Goal: Transaction & Acquisition: Purchase product/service

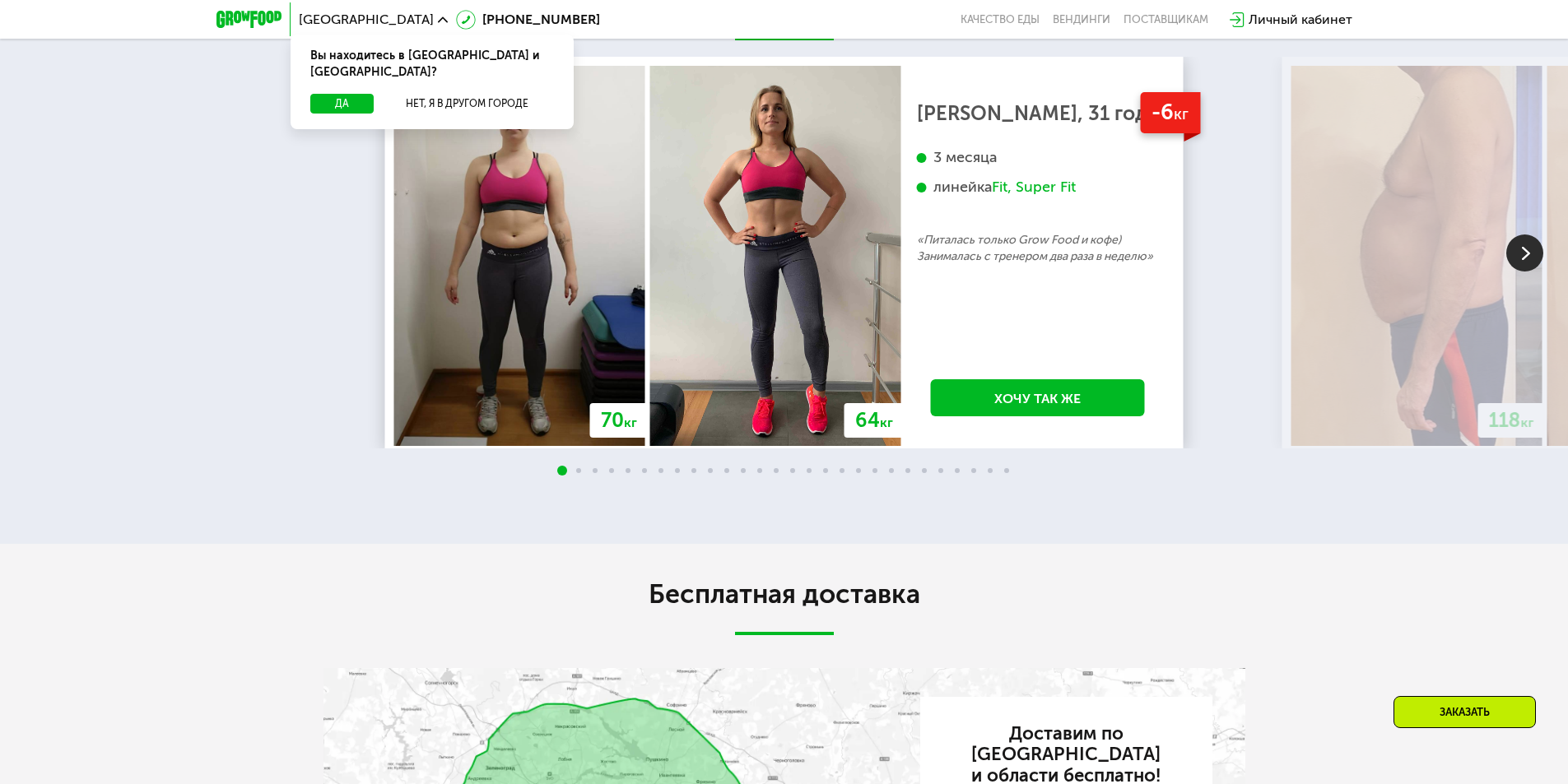
scroll to position [3043, 0]
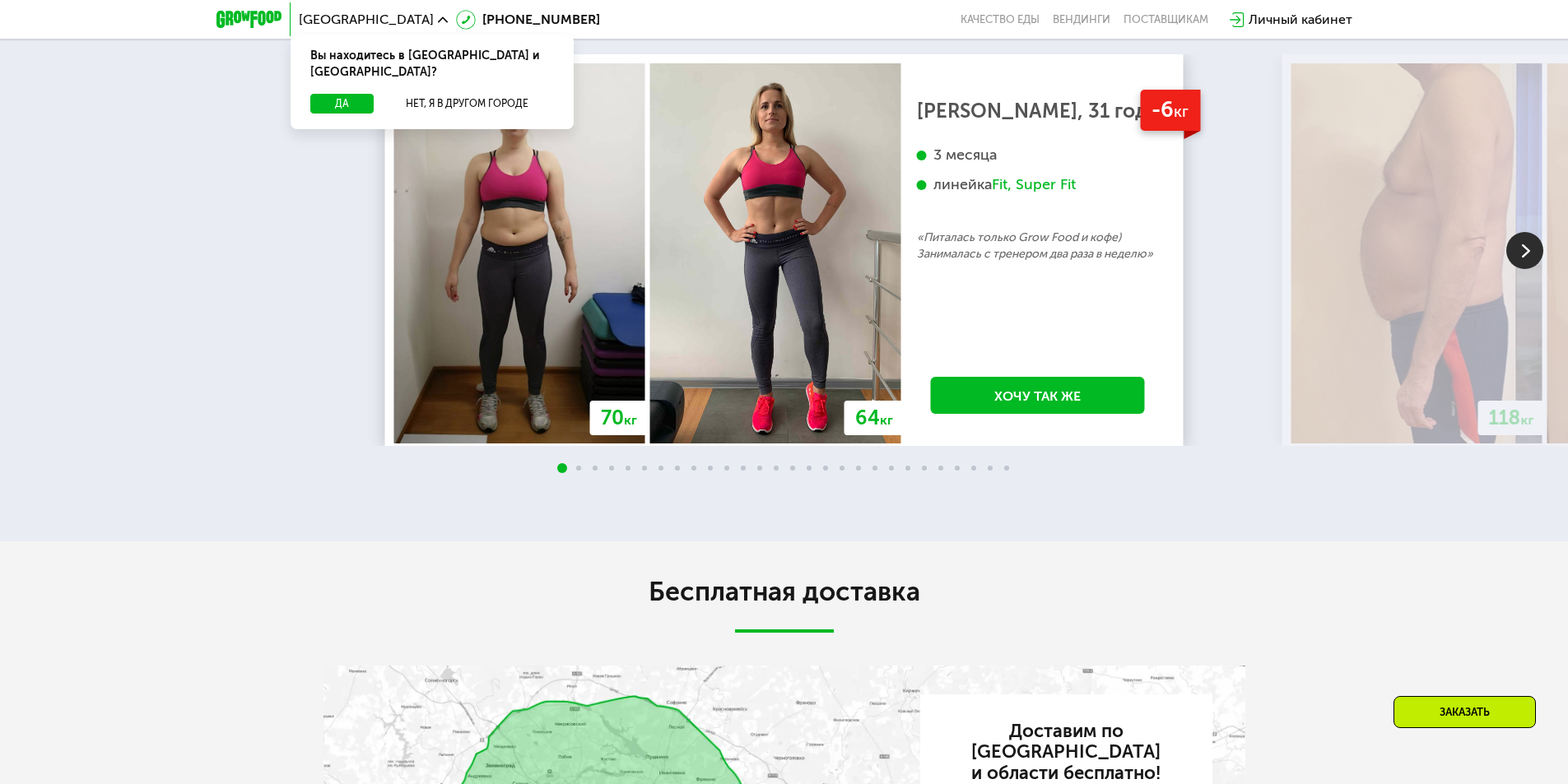
click at [1522, 269] on img at bounding box center [1523, 250] width 37 height 37
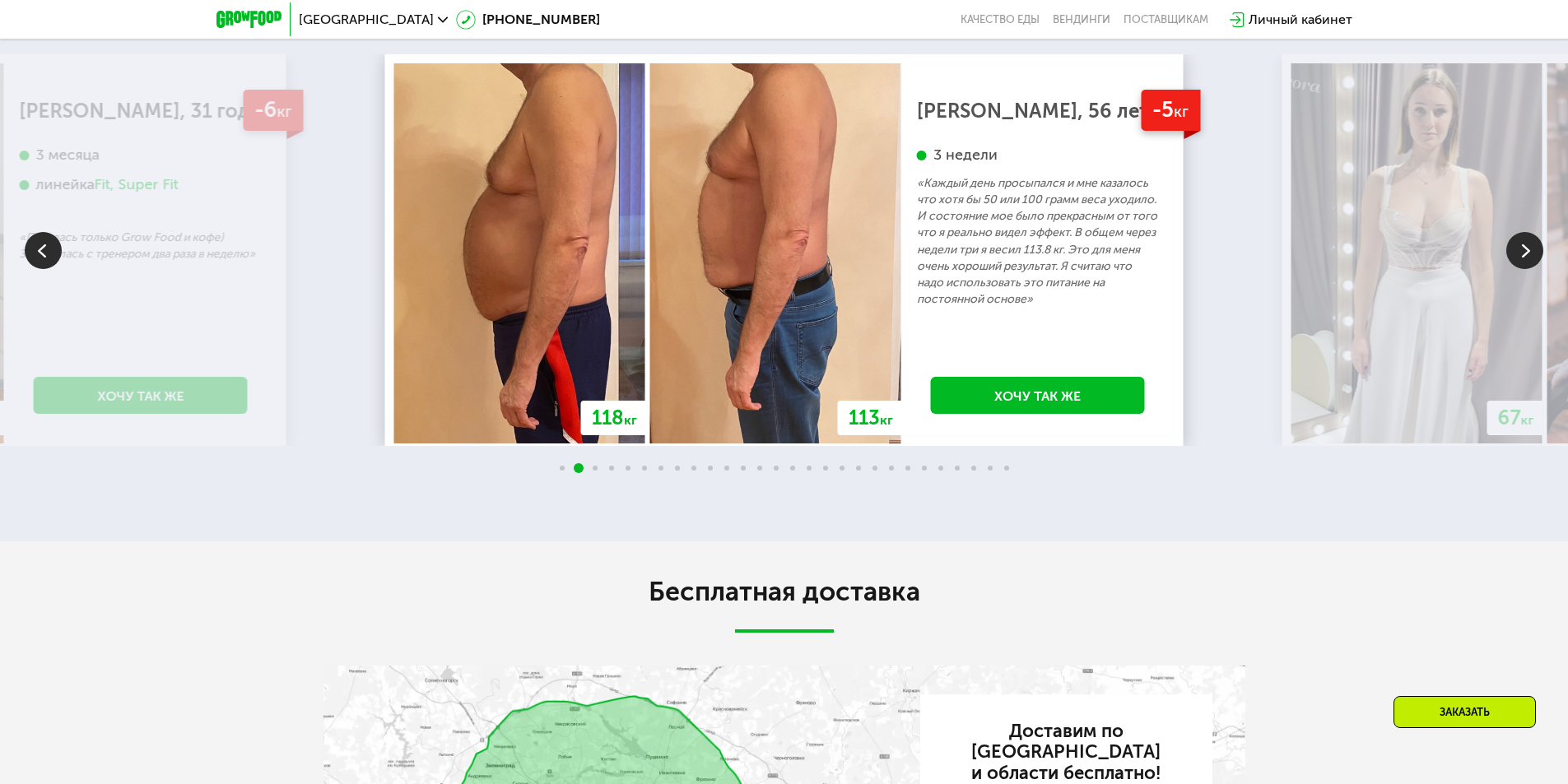
click at [1516, 269] on img at bounding box center [1523, 250] width 37 height 37
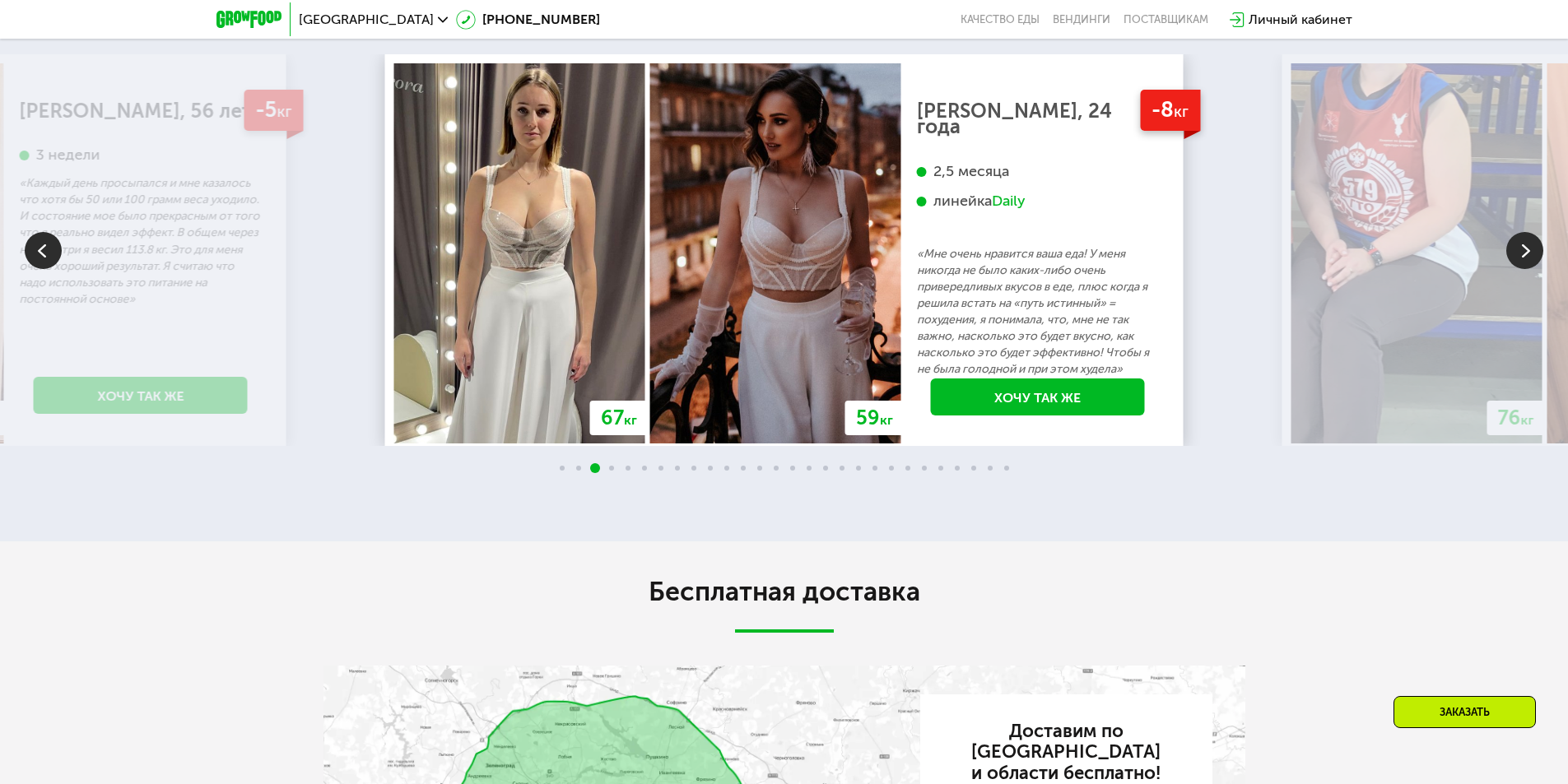
click at [1518, 269] on img at bounding box center [1523, 250] width 37 height 37
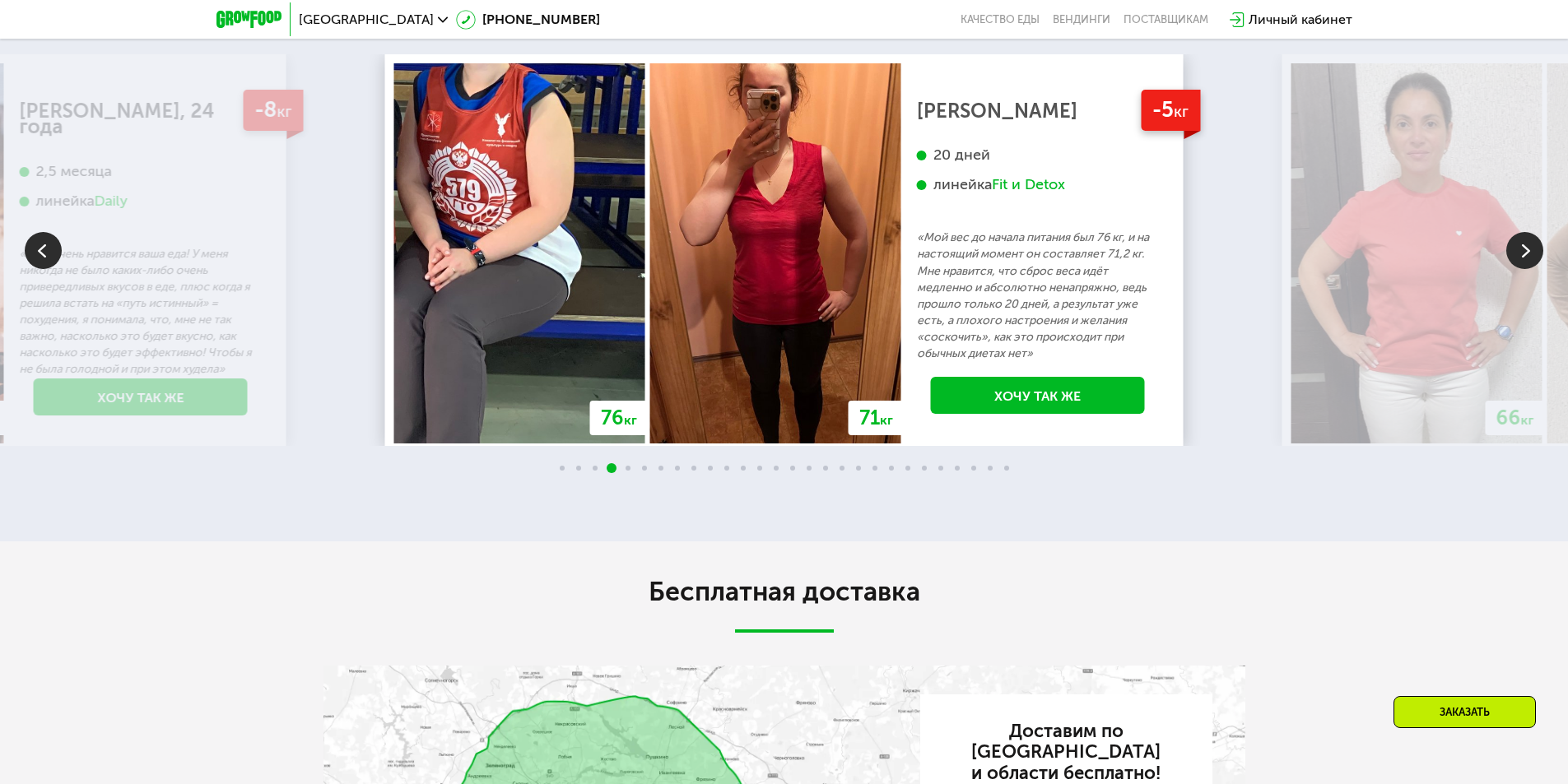
click at [1518, 269] on img at bounding box center [1523, 250] width 37 height 37
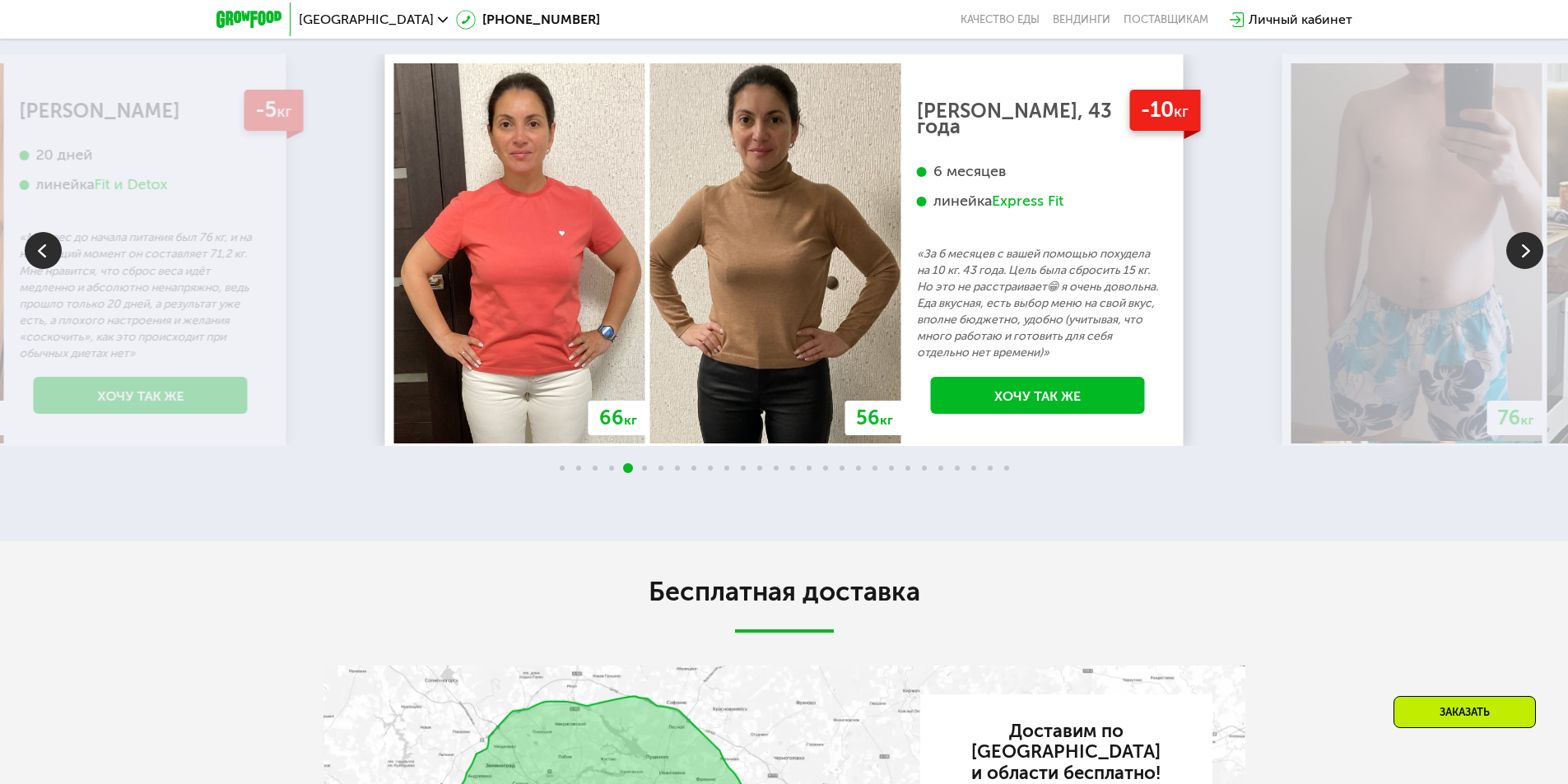
click at [1518, 269] on img at bounding box center [1523, 250] width 37 height 37
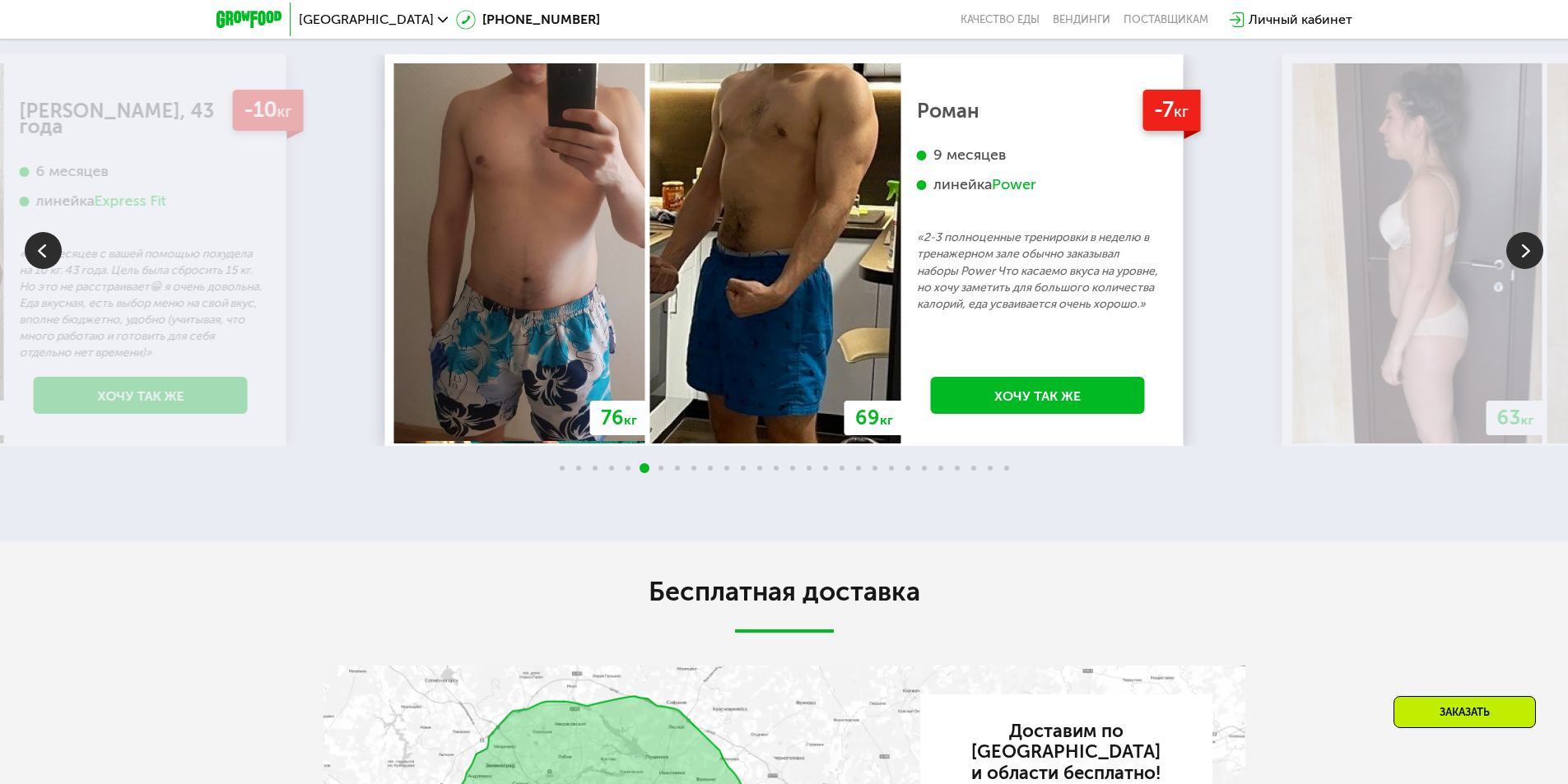
click at [1518, 269] on img at bounding box center [1523, 250] width 37 height 37
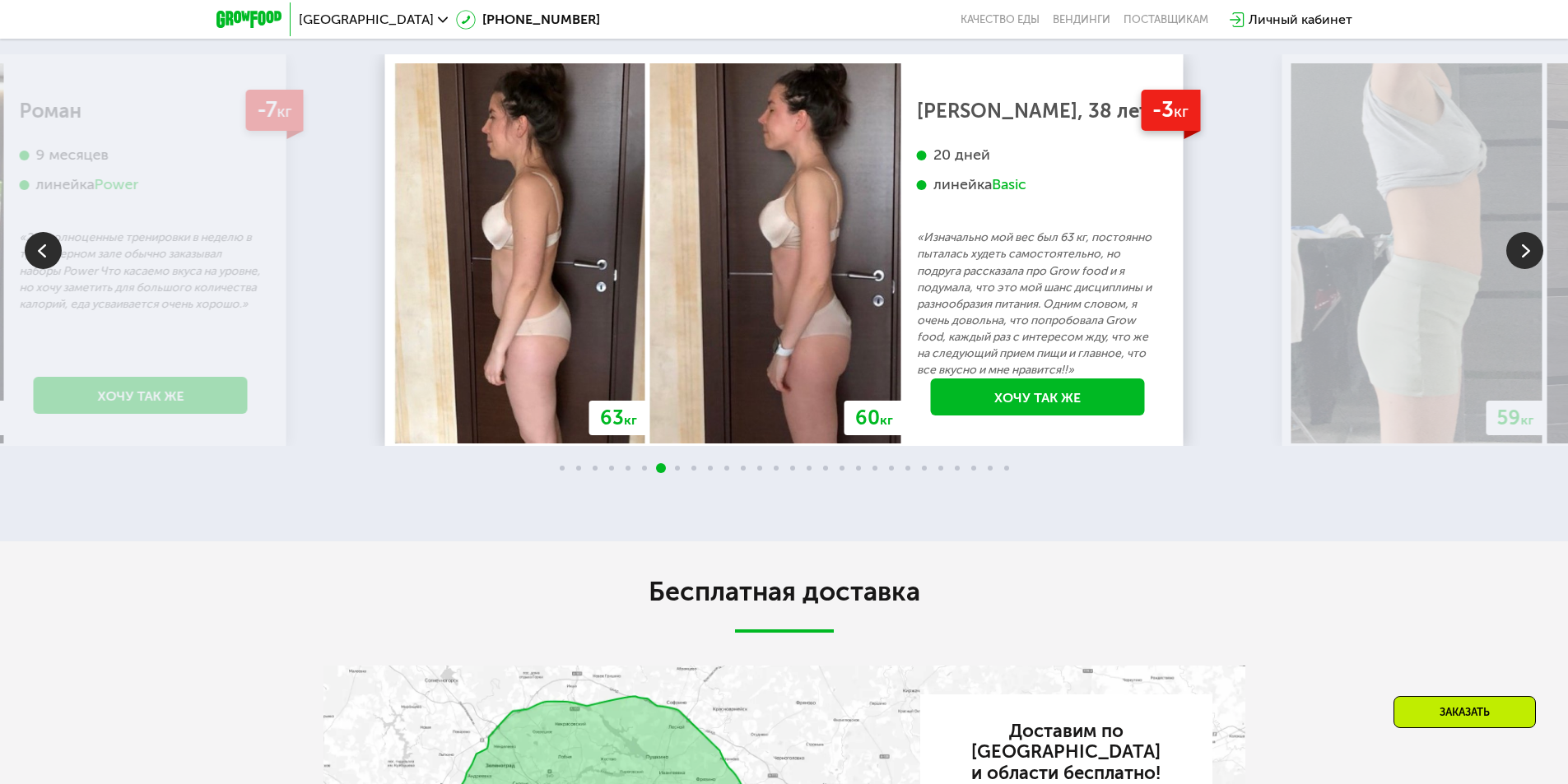
click at [1518, 269] on img at bounding box center [1523, 250] width 37 height 37
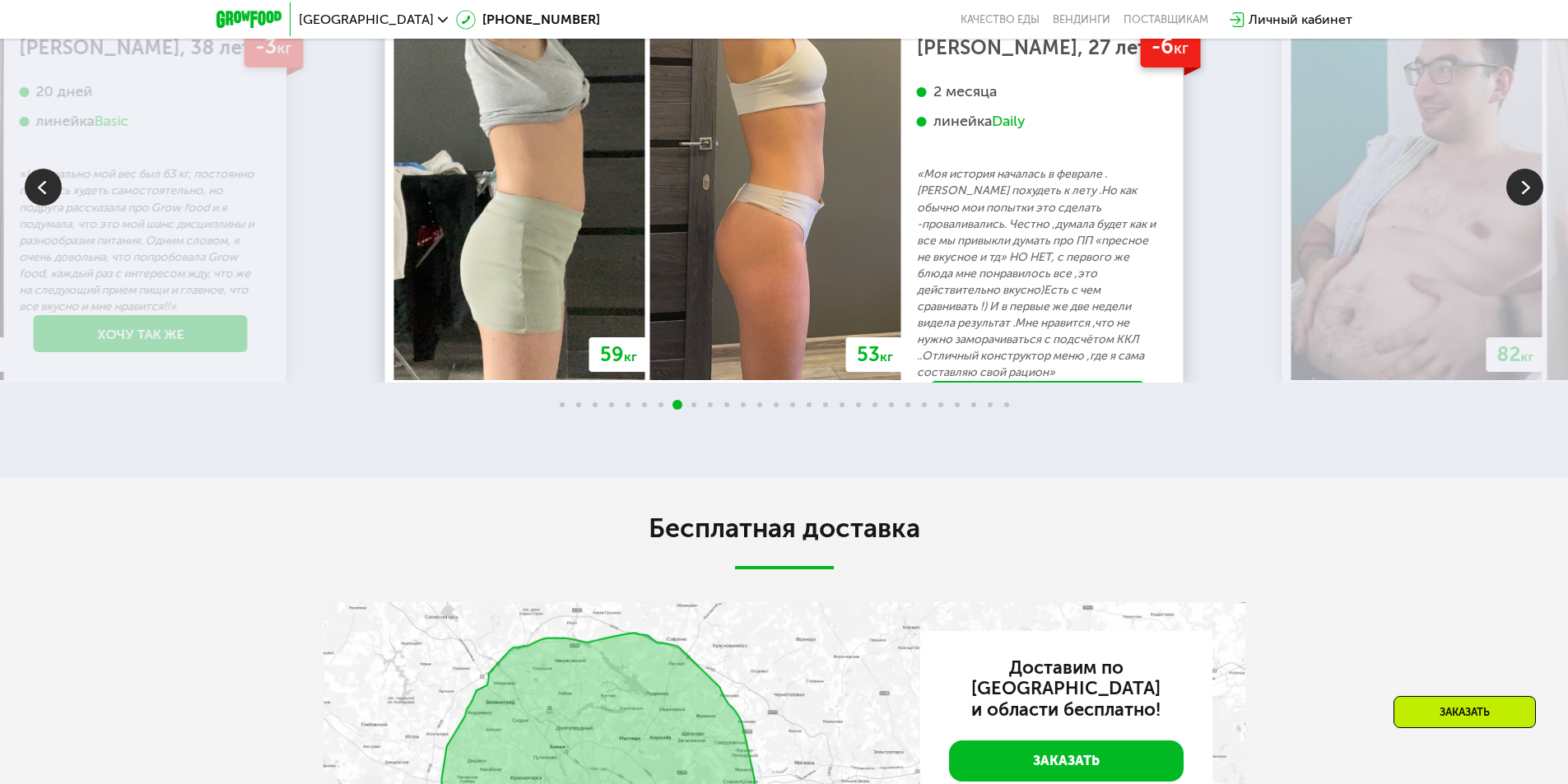
scroll to position [3125, 0]
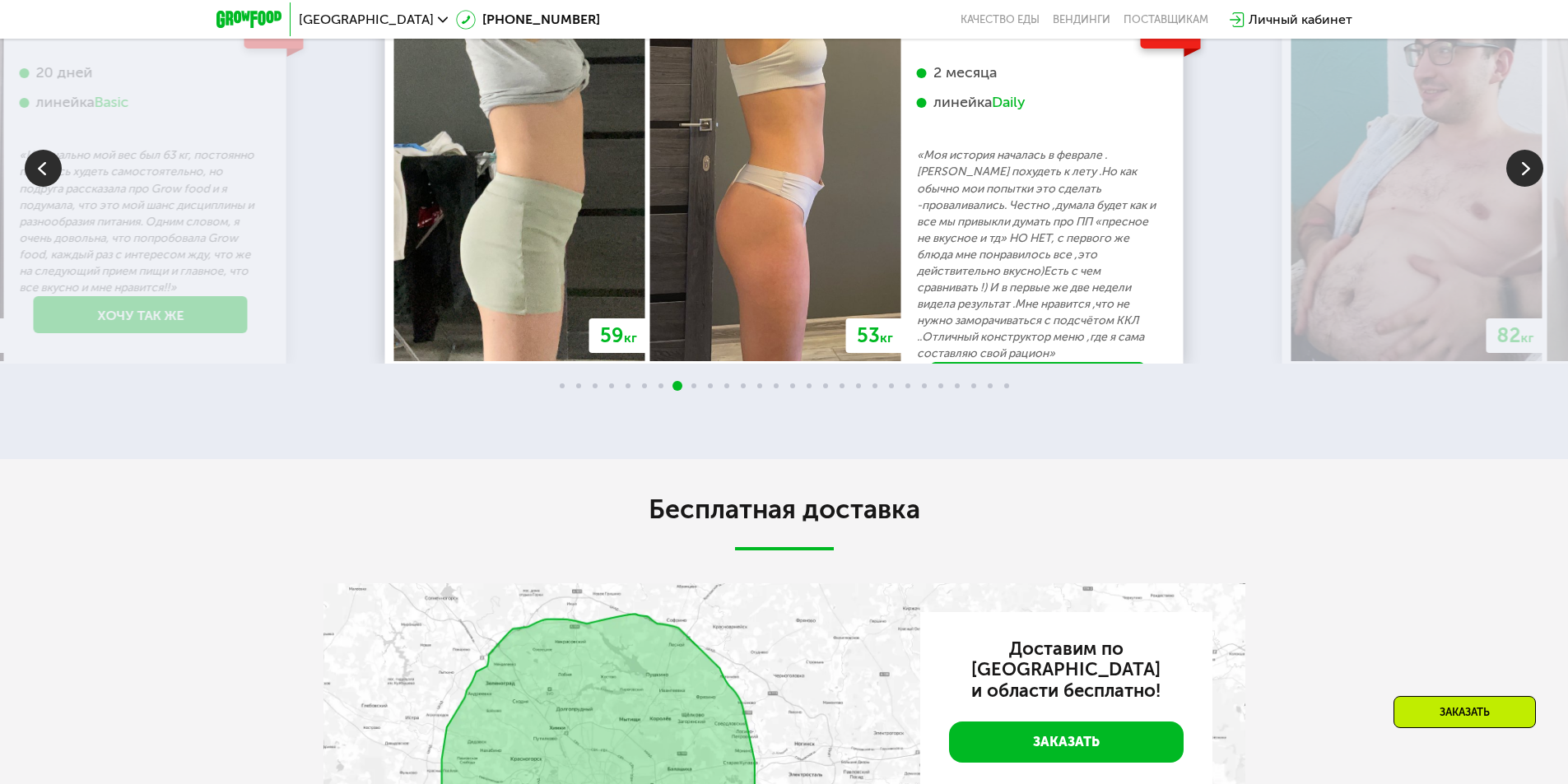
click at [1523, 187] on img at bounding box center [1523, 167] width 37 height 37
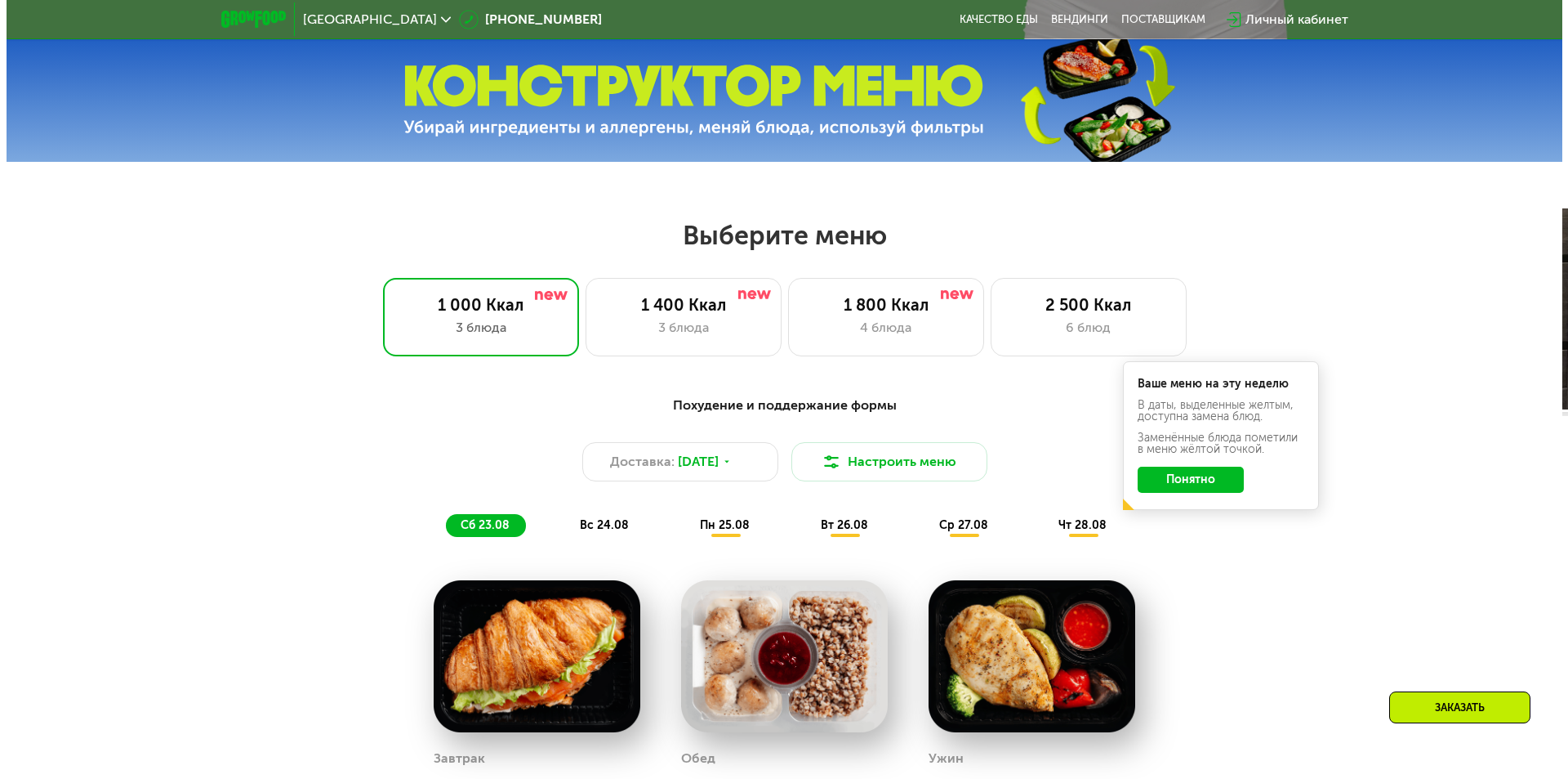
scroll to position [709, 0]
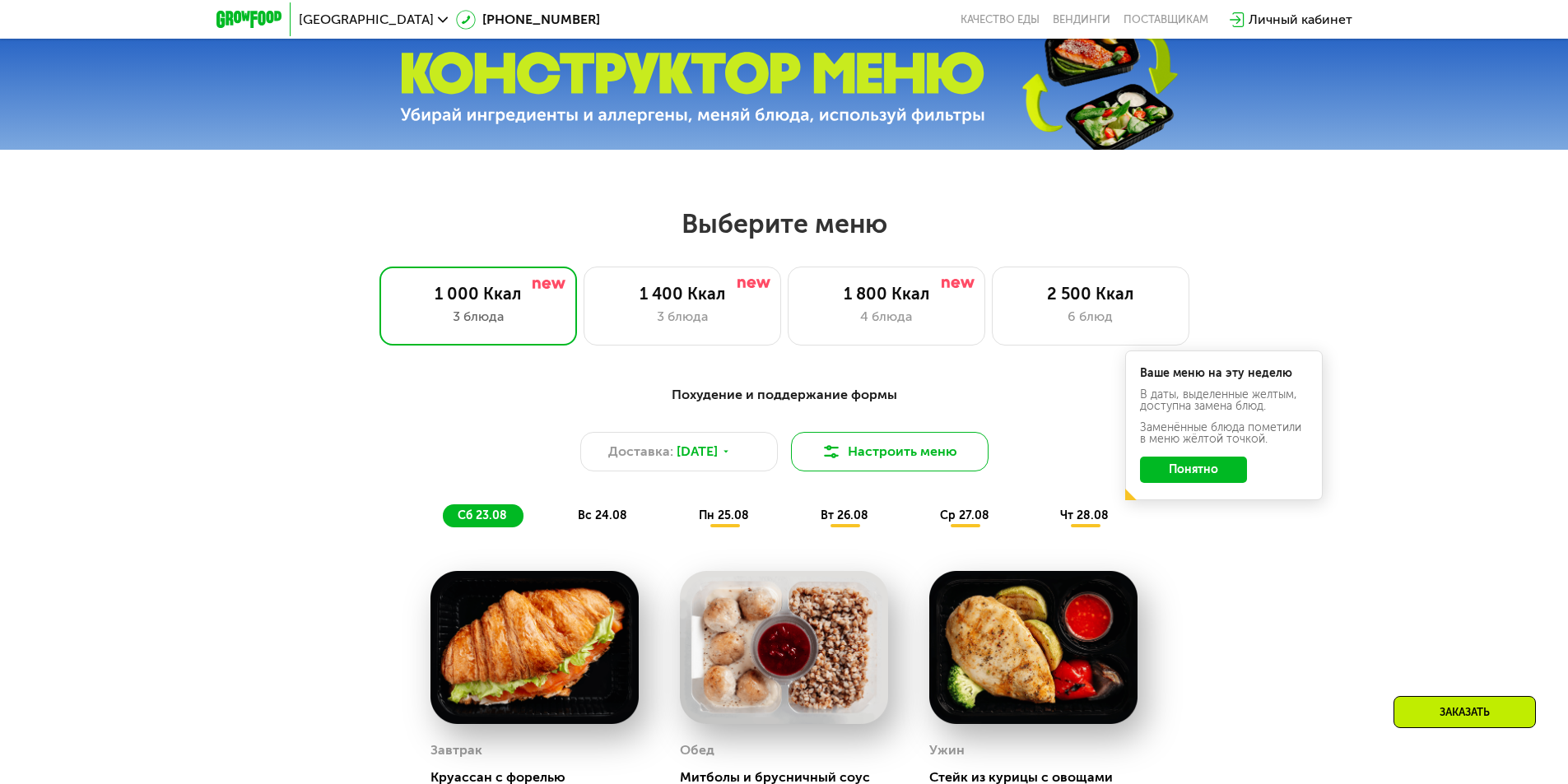
click at [914, 457] on button "Настроить меню" at bounding box center [889, 452] width 198 height 40
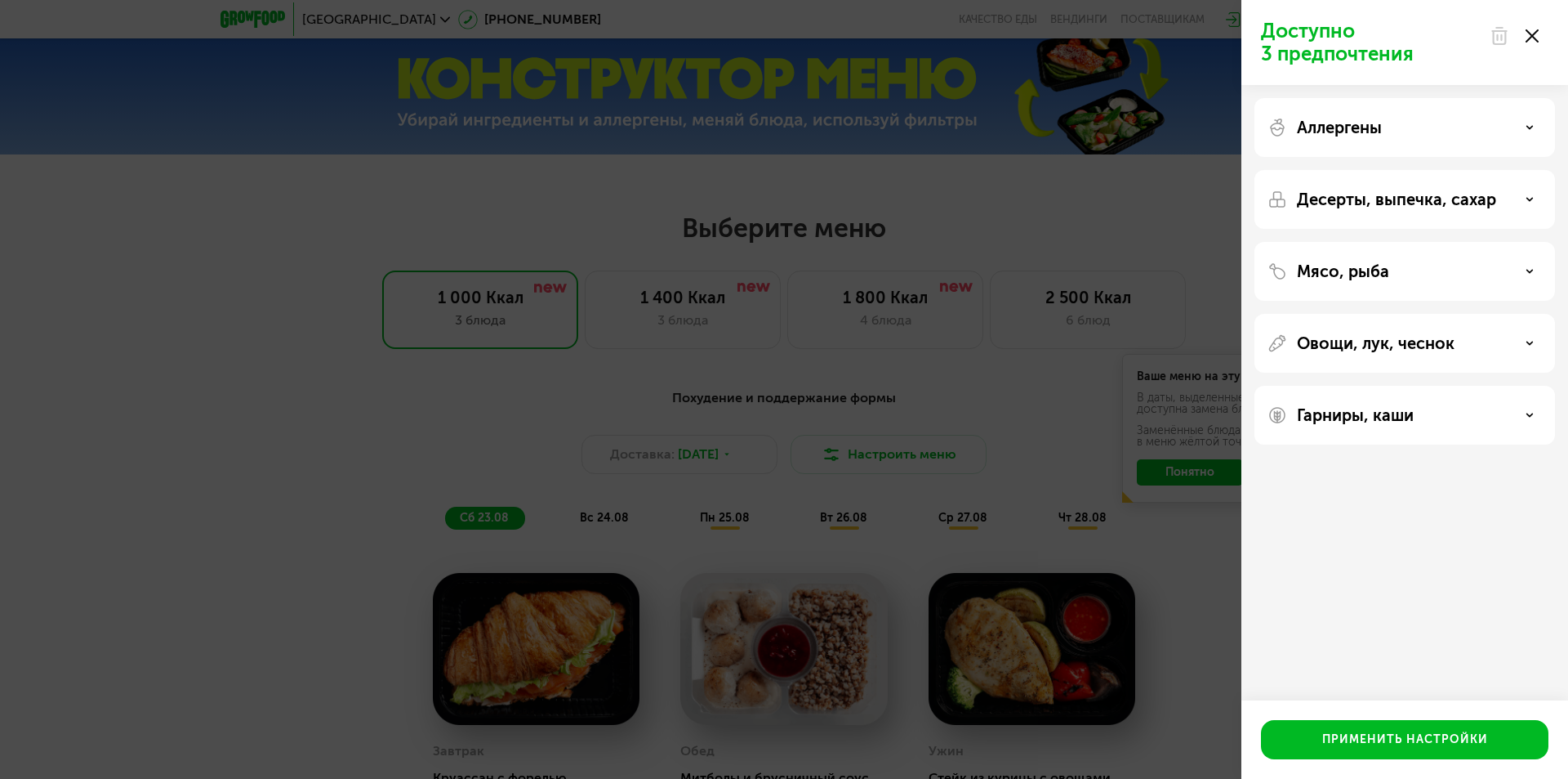
click at [1525, 203] on div "Десерты, выпечка, сахар" at bounding box center [1404, 199] width 274 height 20
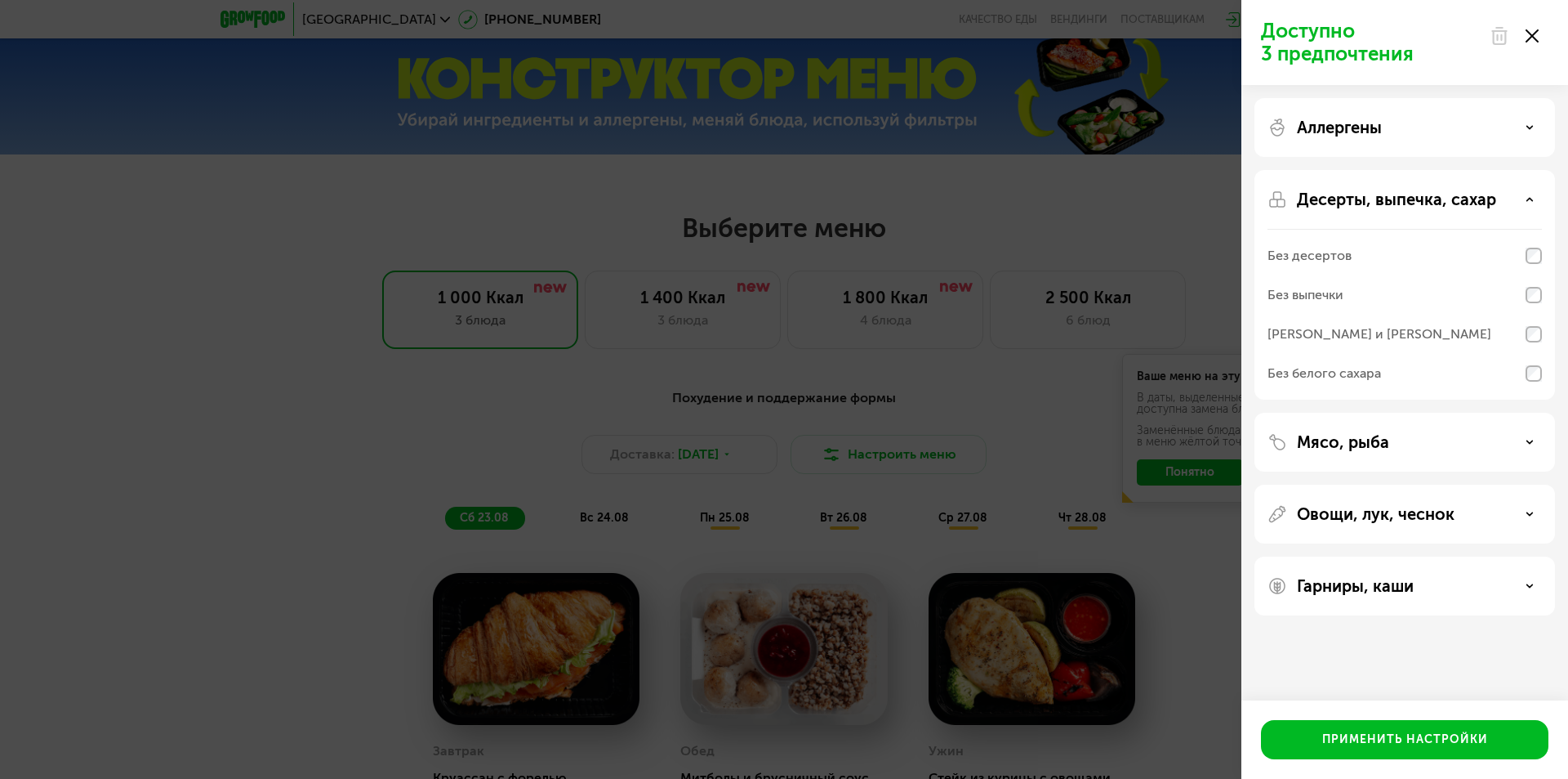
click at [1528, 129] on icon at bounding box center [1530, 128] width 8 height 8
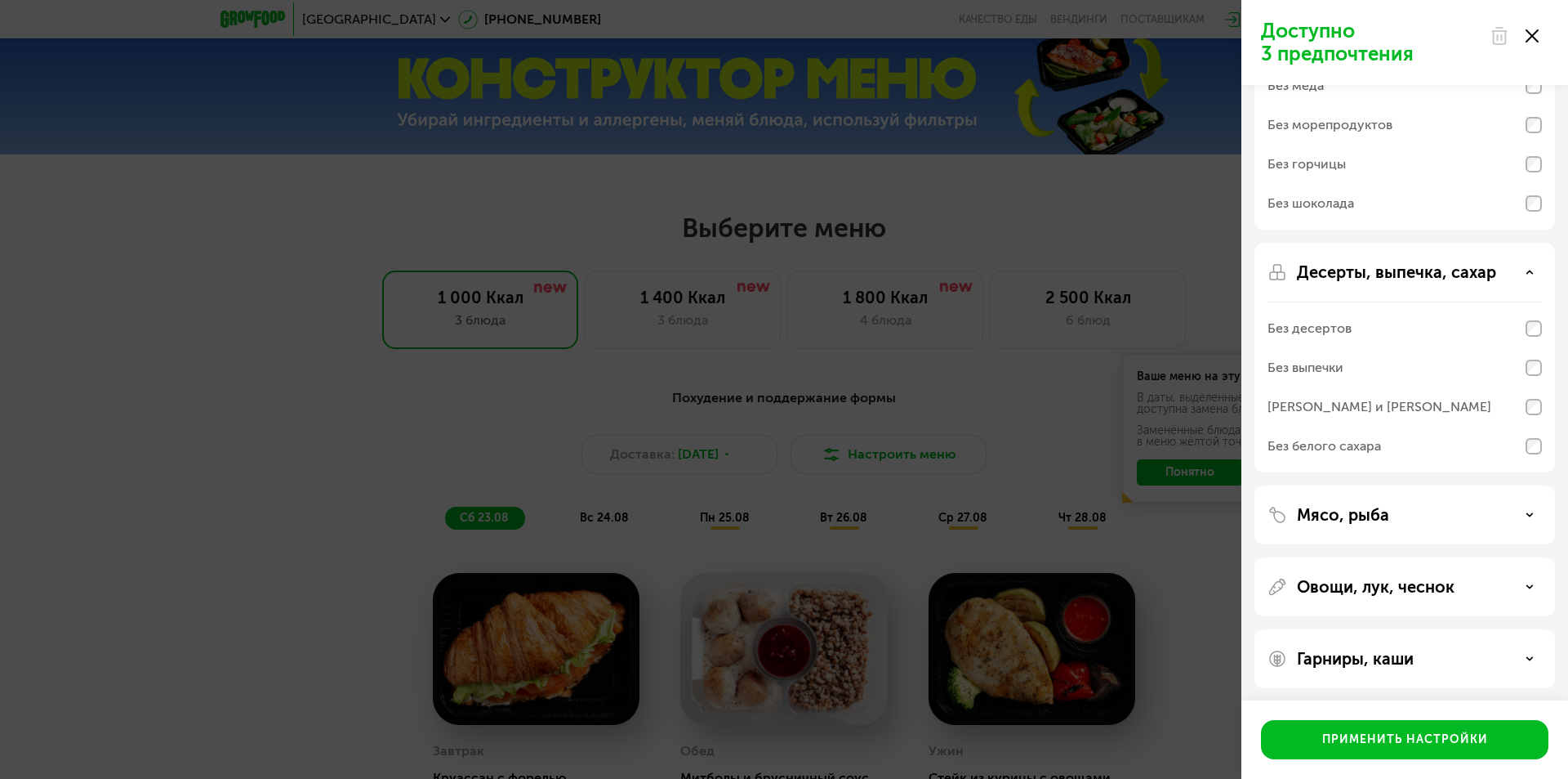
scroll to position [181, 0]
click at [1529, 513] on icon at bounding box center [1530, 511] width 8 height 8
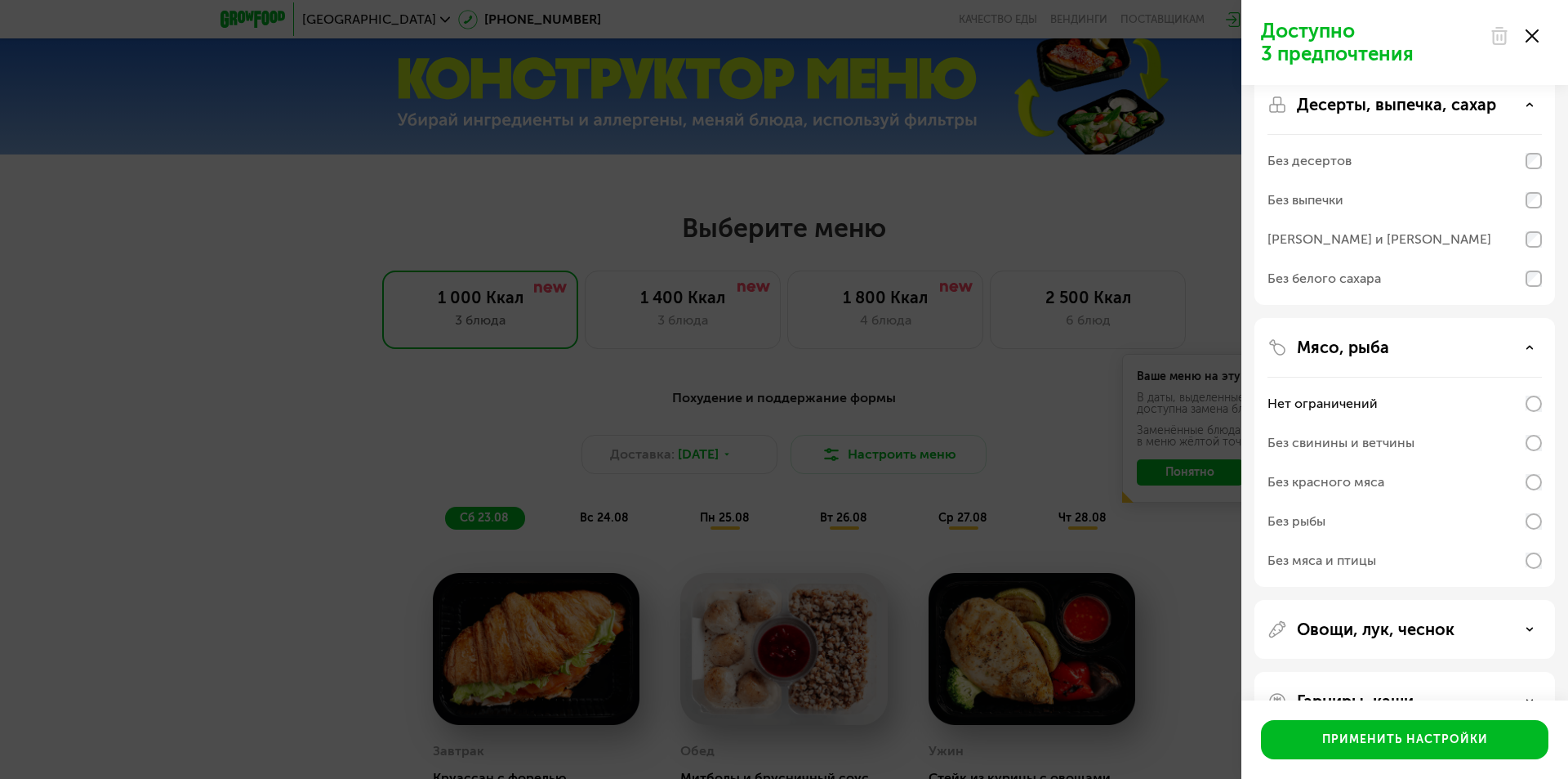
scroll to position [391, 0]
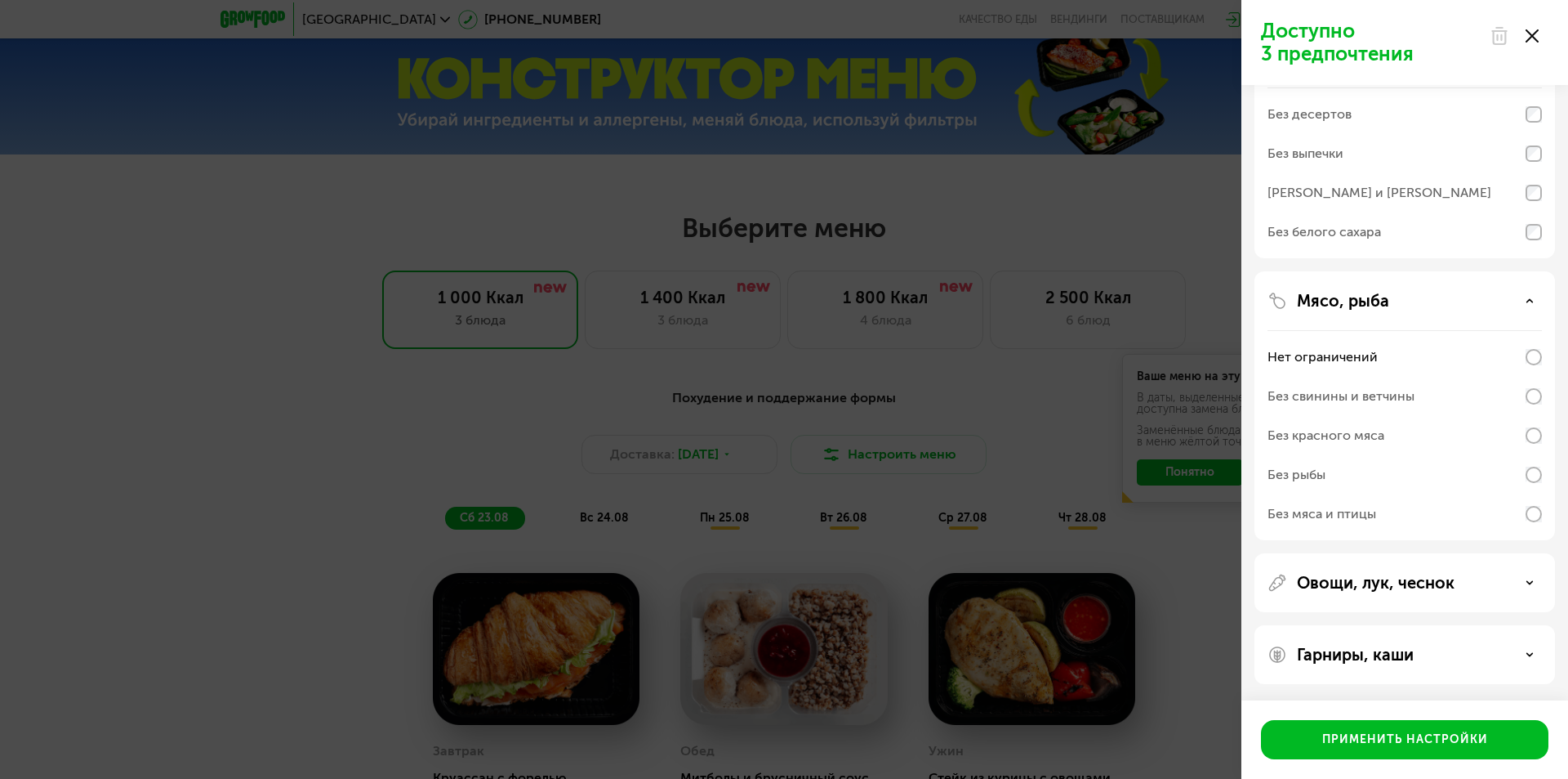
click at [1528, 585] on icon at bounding box center [1530, 583] width 8 height 8
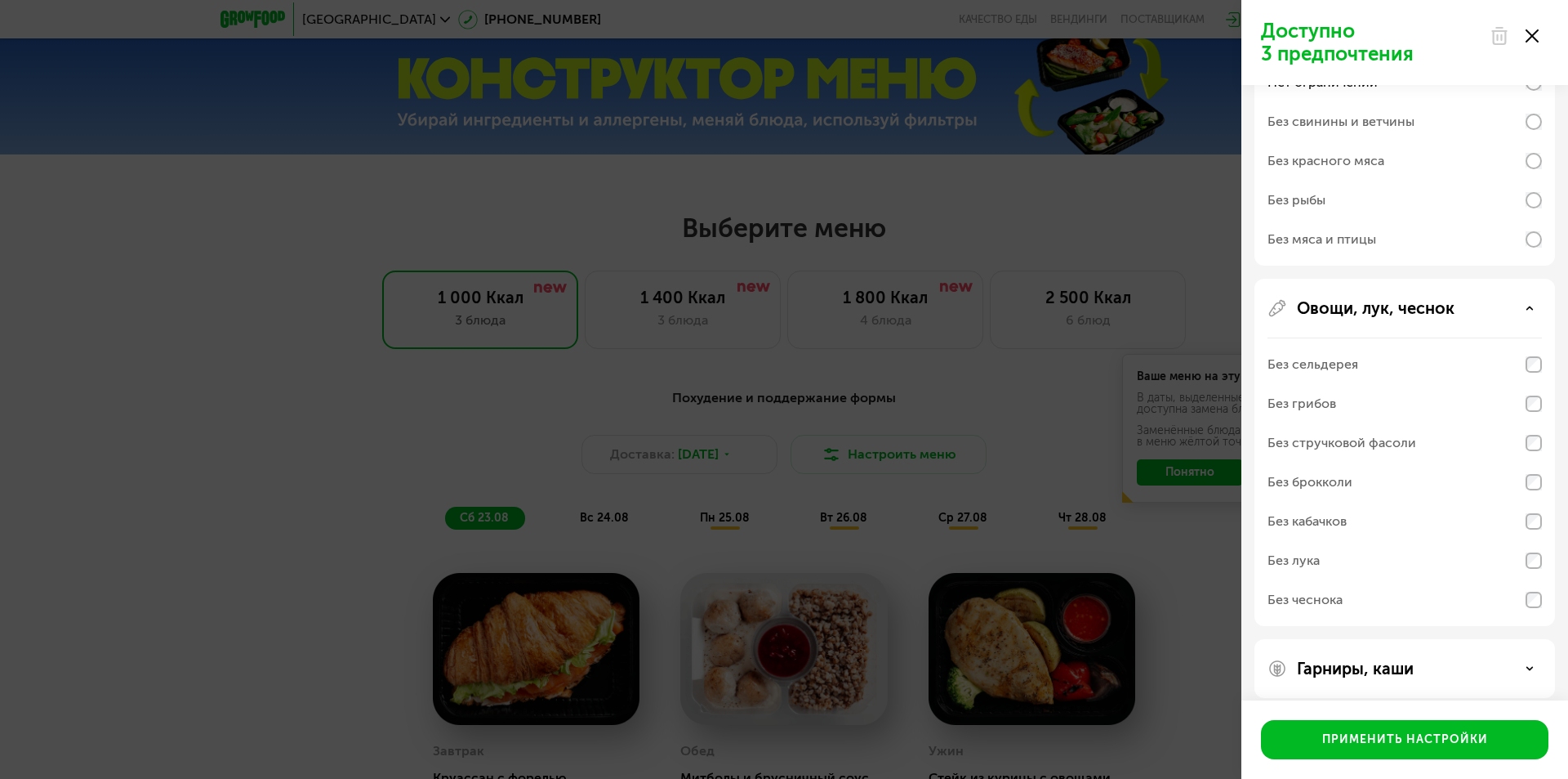
scroll to position [679, 0]
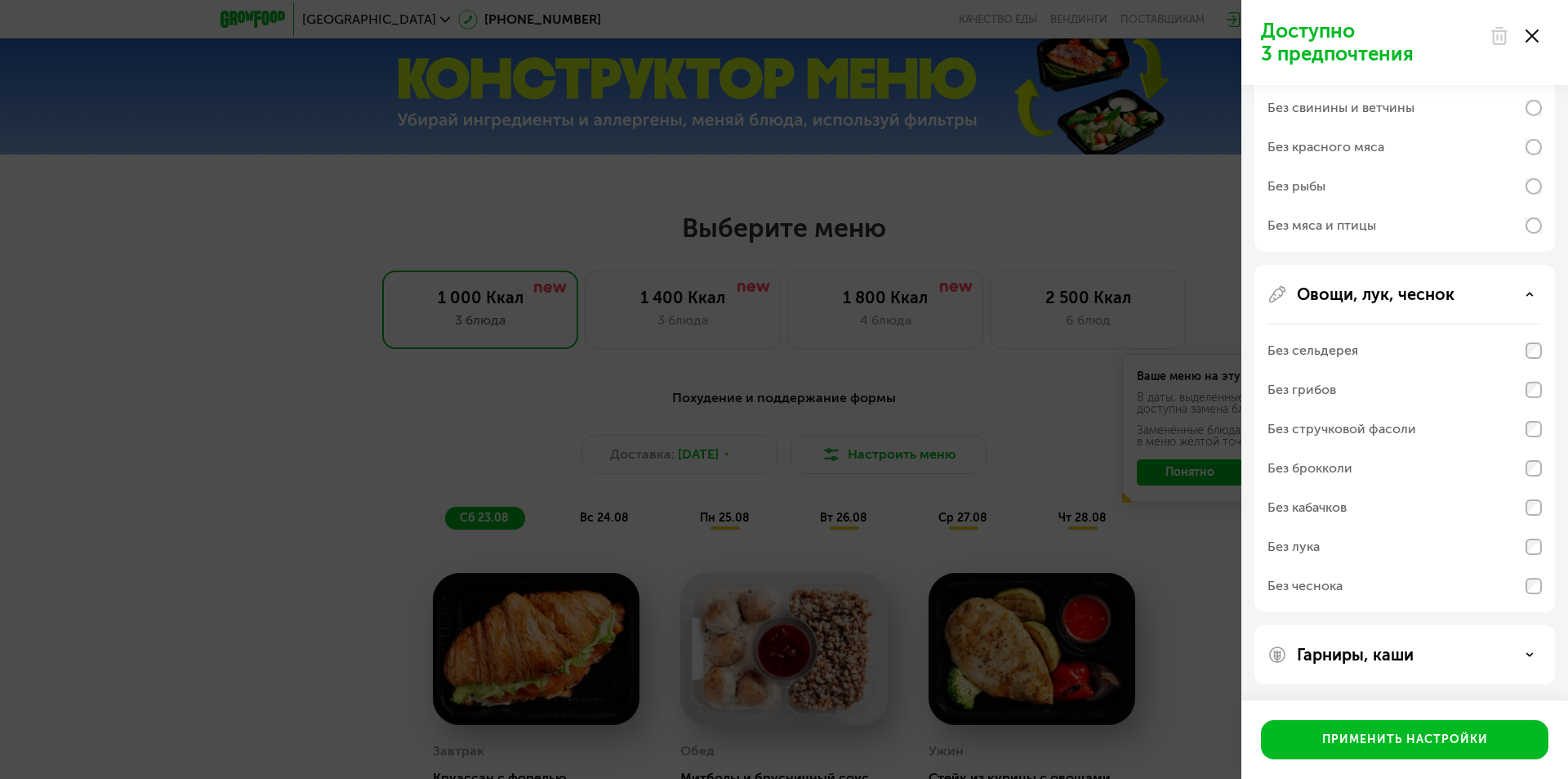
click at [1521, 654] on div "Гарниры, каши" at bounding box center [1404, 654] width 274 height 20
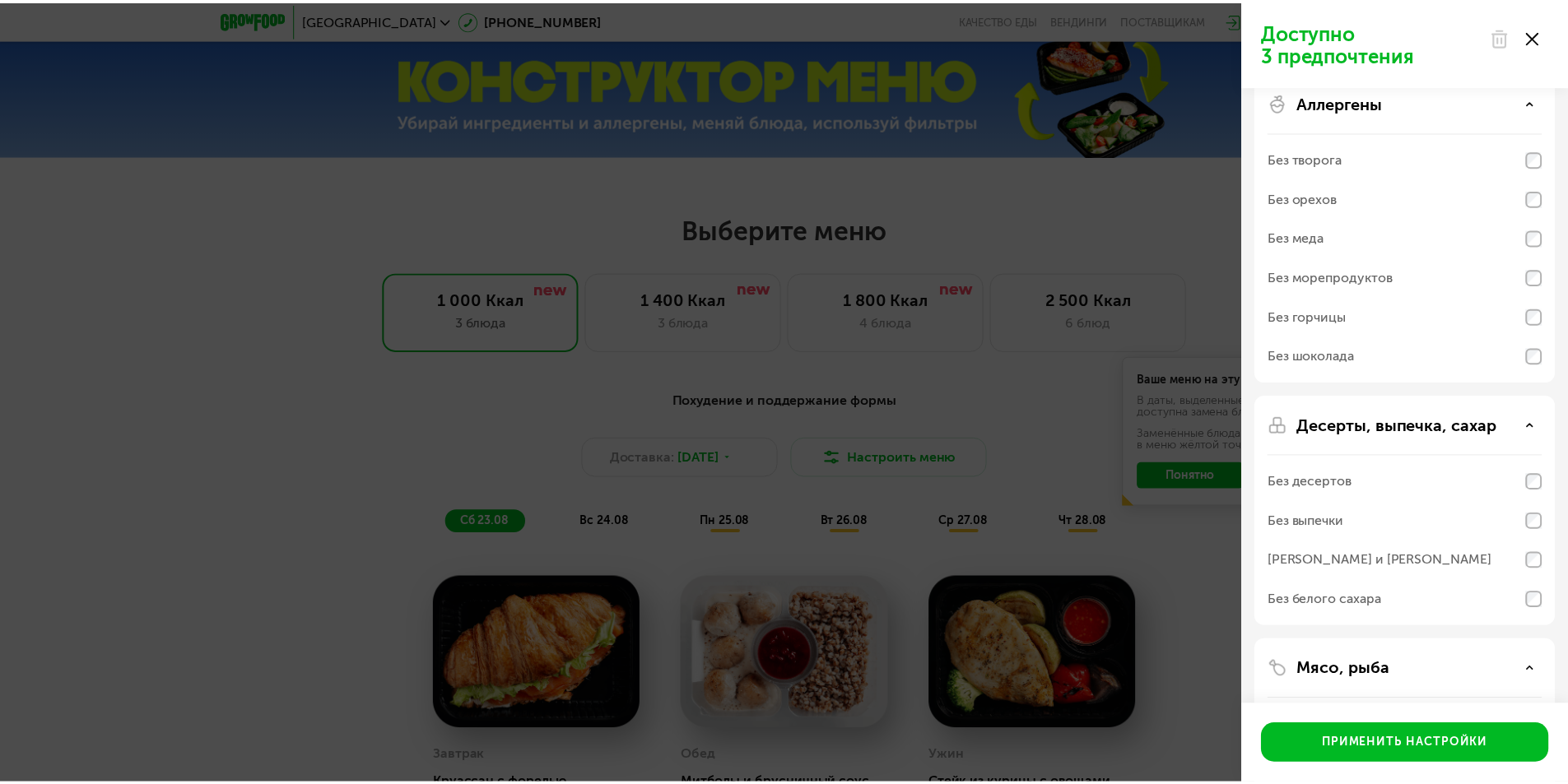
scroll to position [0, 0]
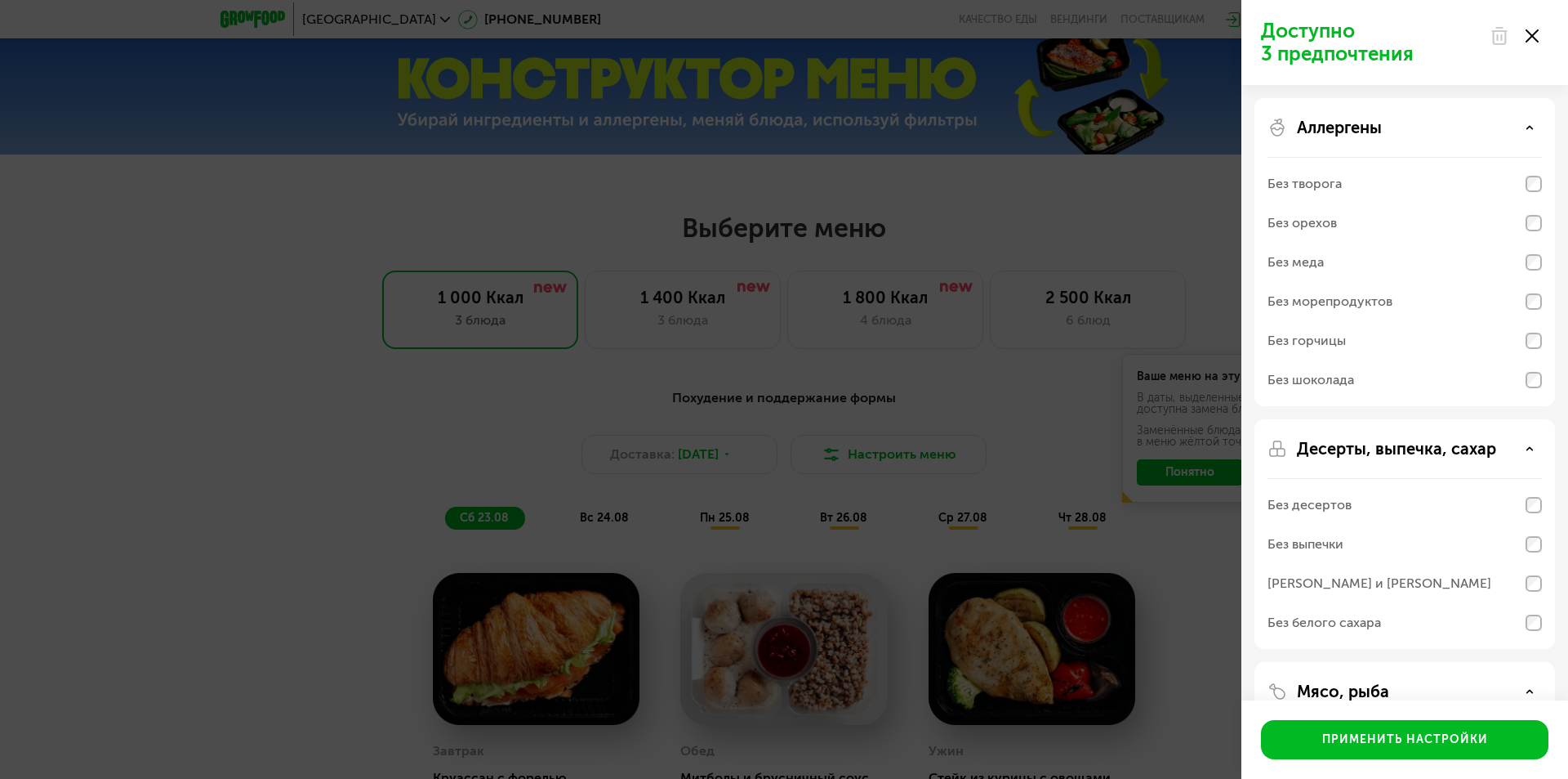
click at [180, 420] on div "Доступно 3 предпочтения Аллергены Без творога Без орехов Без меда Без морепроду…" at bounding box center [784, 389] width 1568 height 779
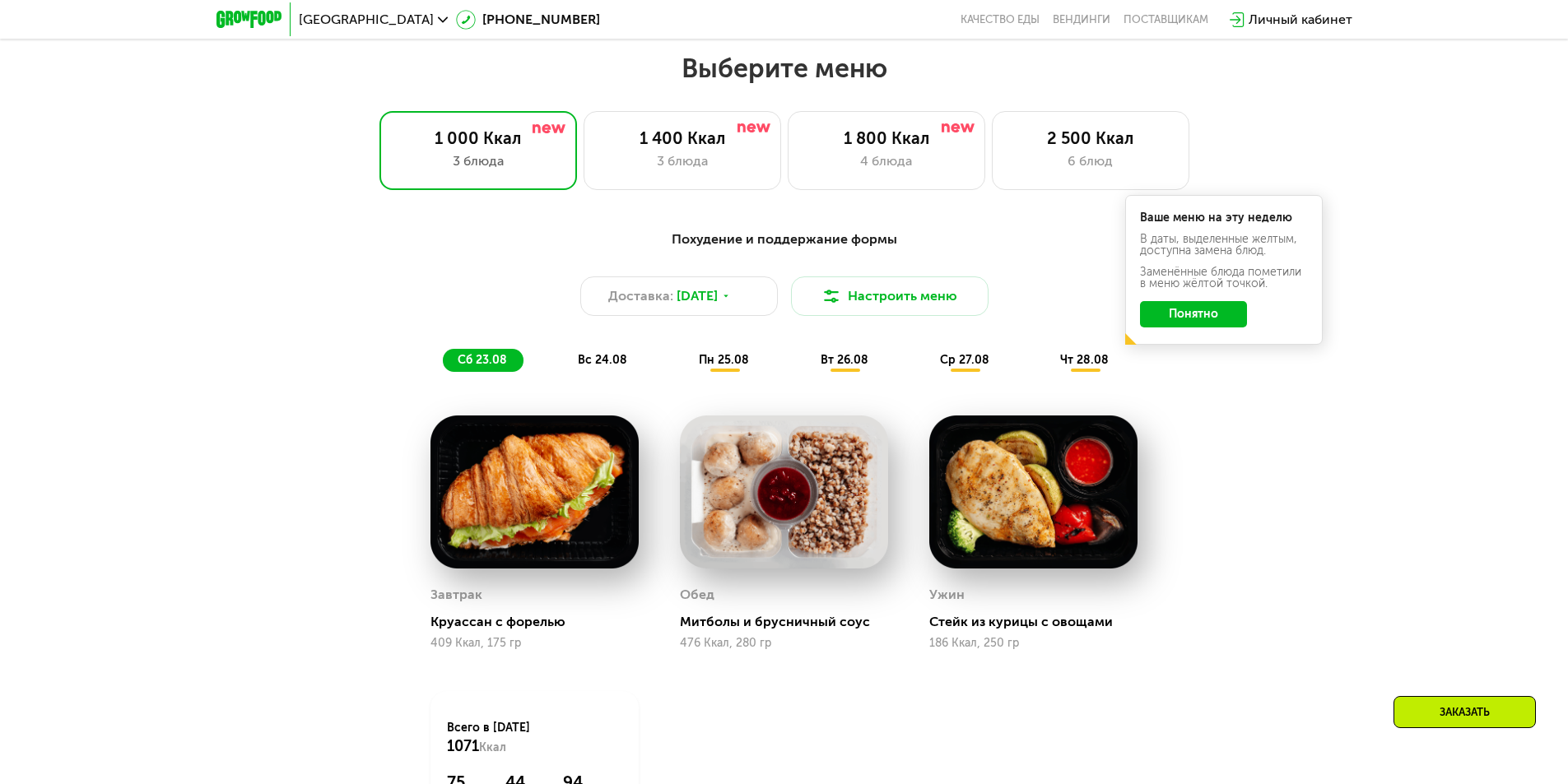
scroll to position [796, 0]
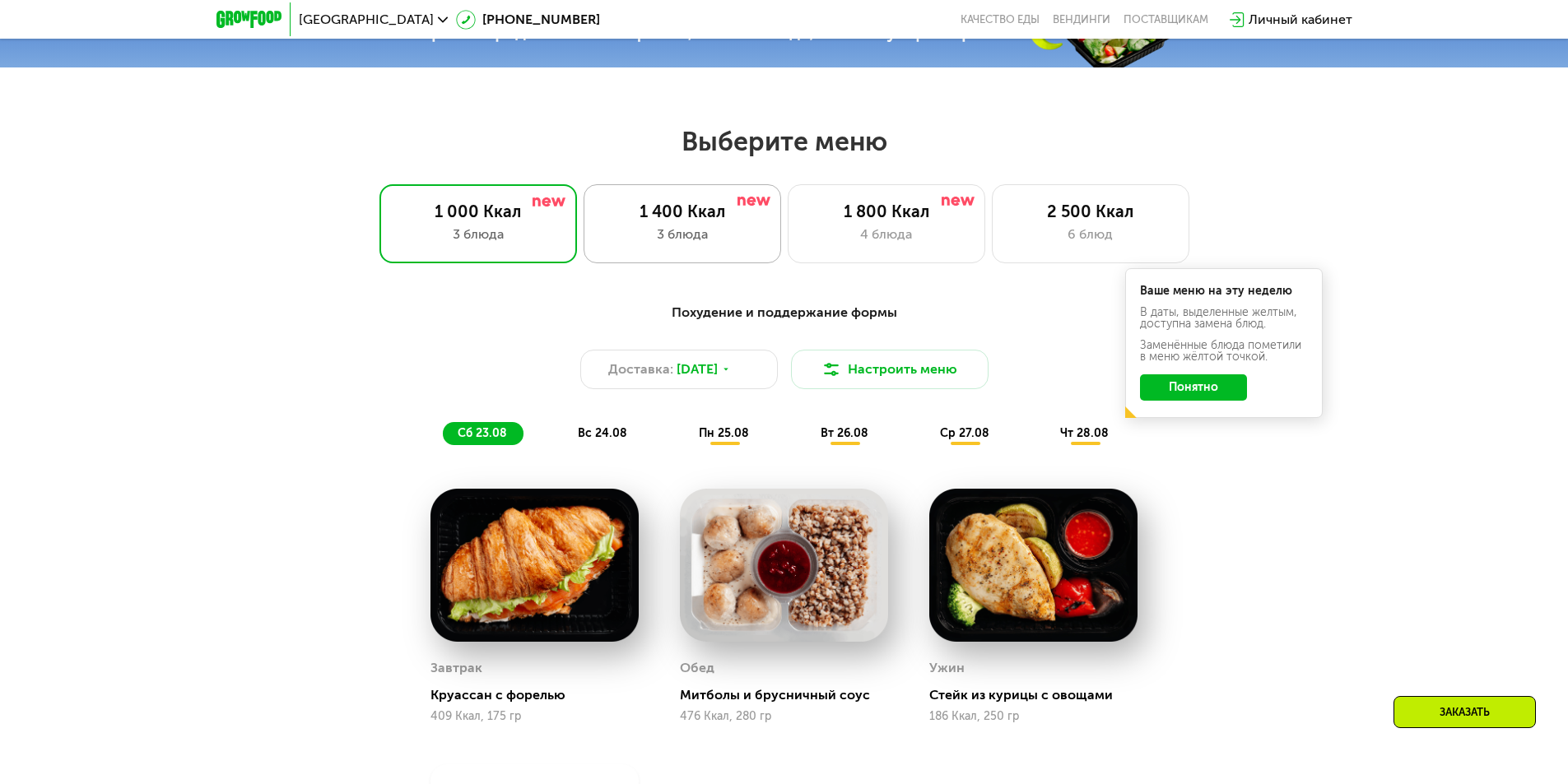
click at [787, 250] on div "1 400 Ккал 3 блюда" at bounding box center [886, 223] width 198 height 79
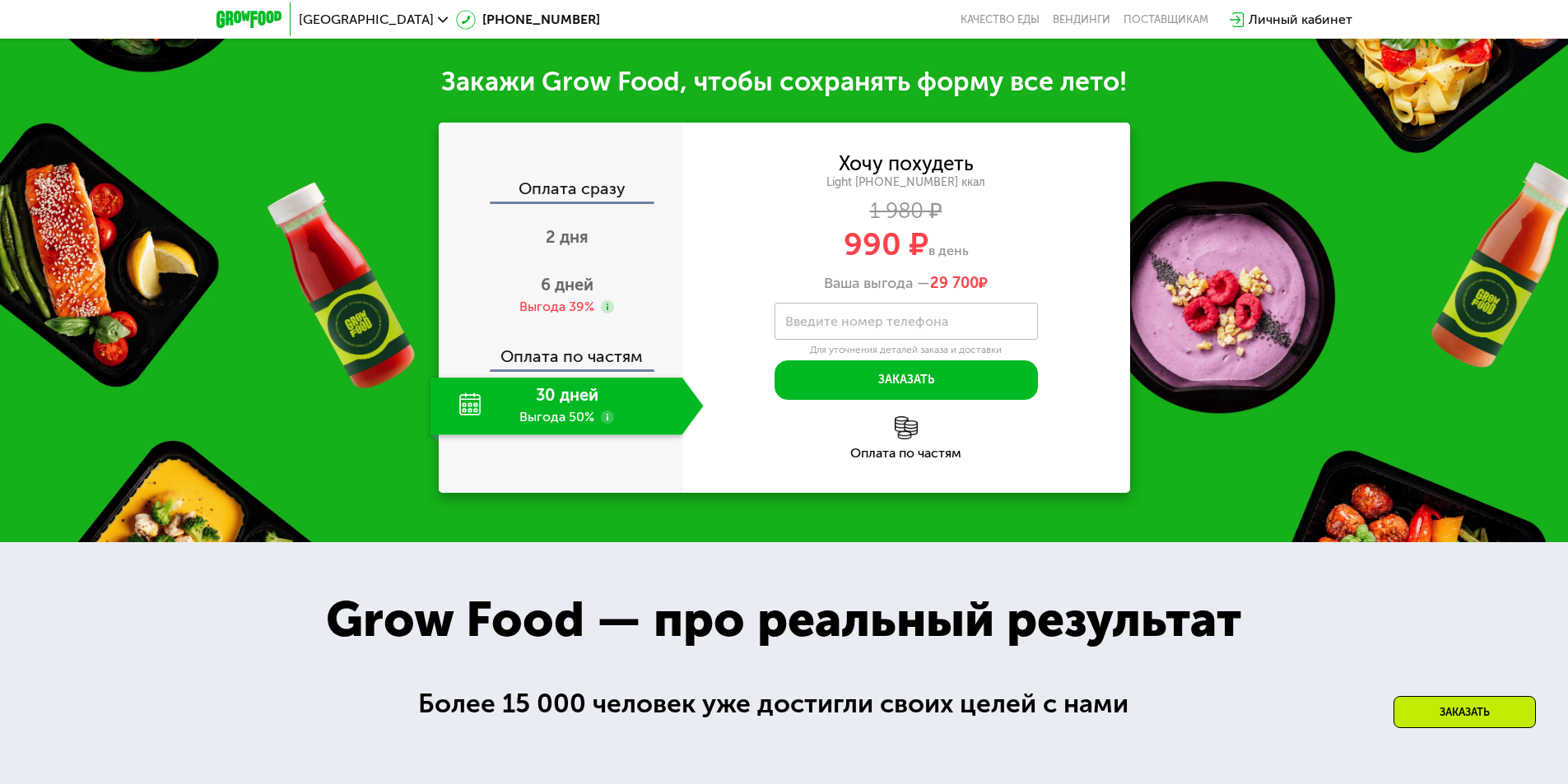
scroll to position [1700, 0]
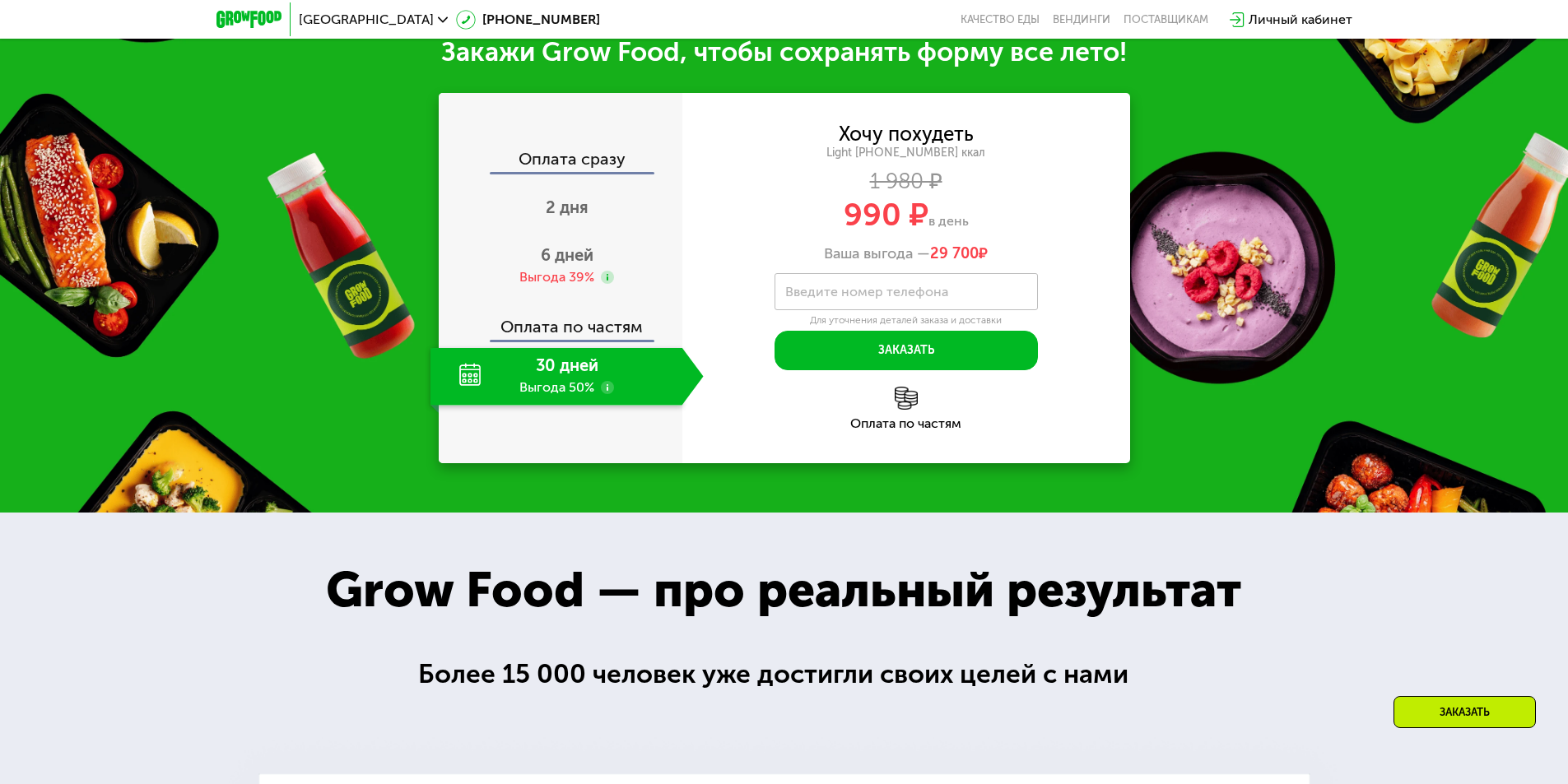
click at [533, 405] on div "30 дней Выгода 50%" at bounding box center [556, 377] width 252 height 57
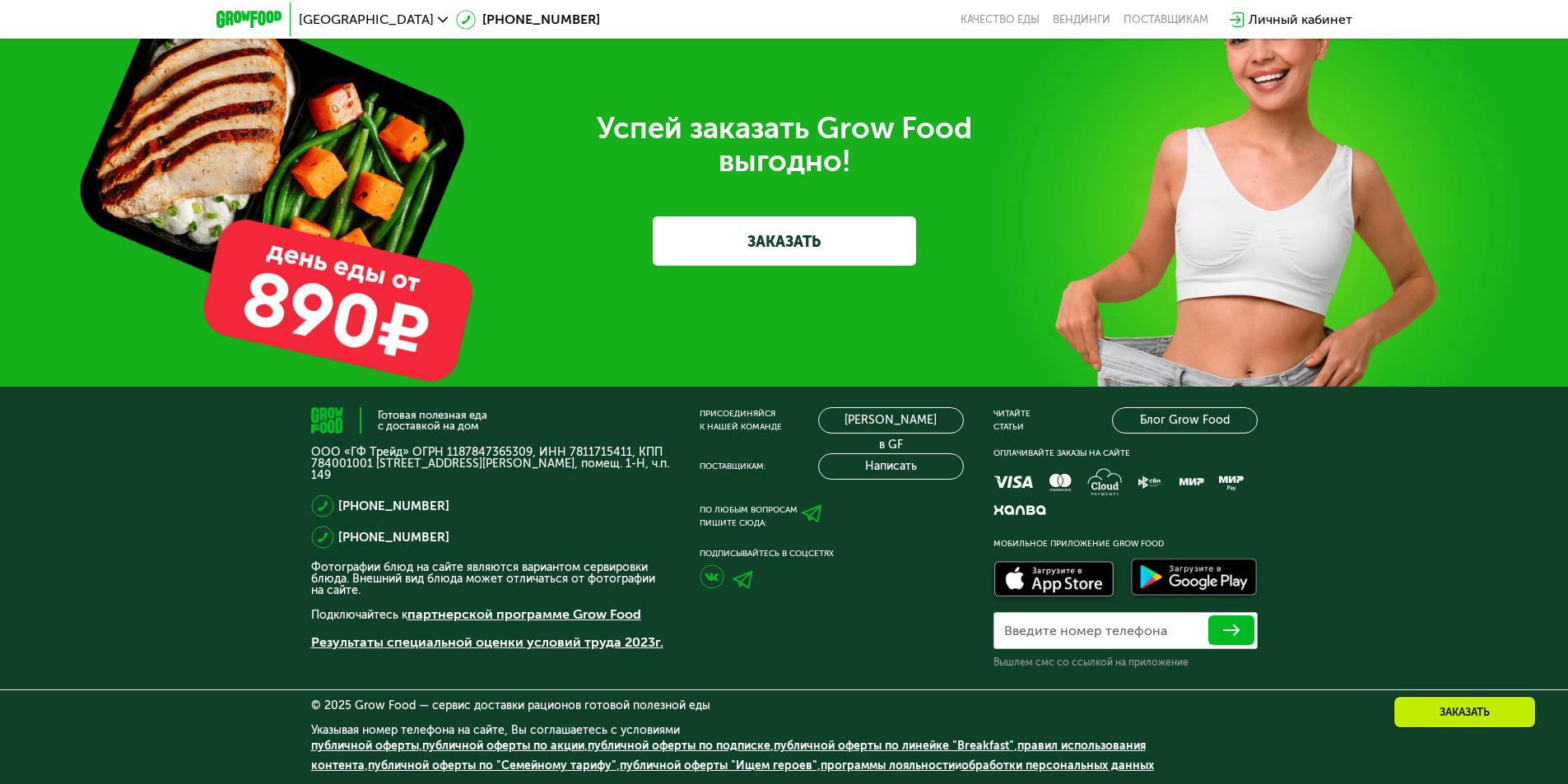
scroll to position [5059, 0]
click at [757, 266] on link "ЗАКАЗАТЬ" at bounding box center [784, 241] width 263 height 49
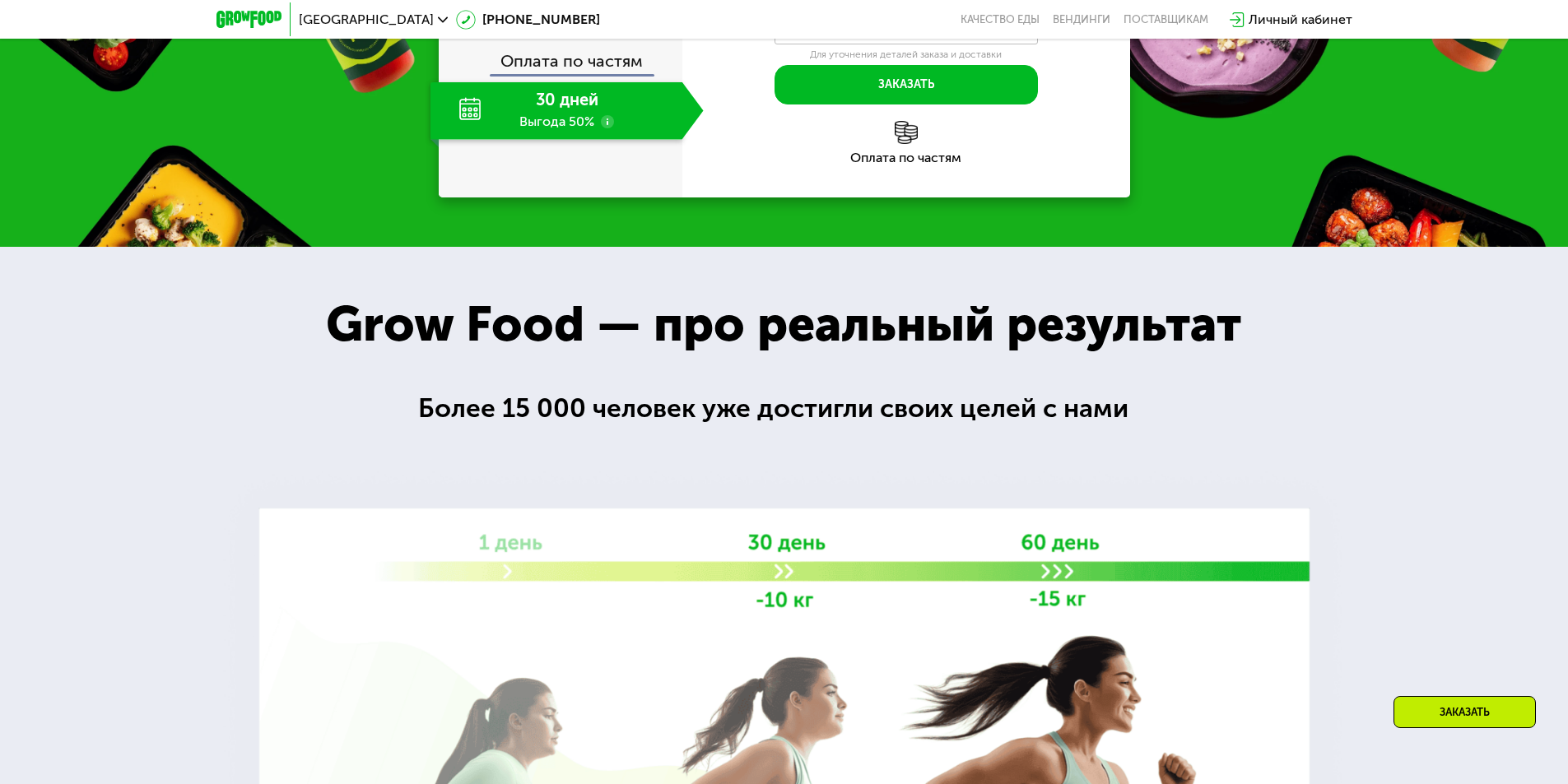
scroll to position [1780, 0]
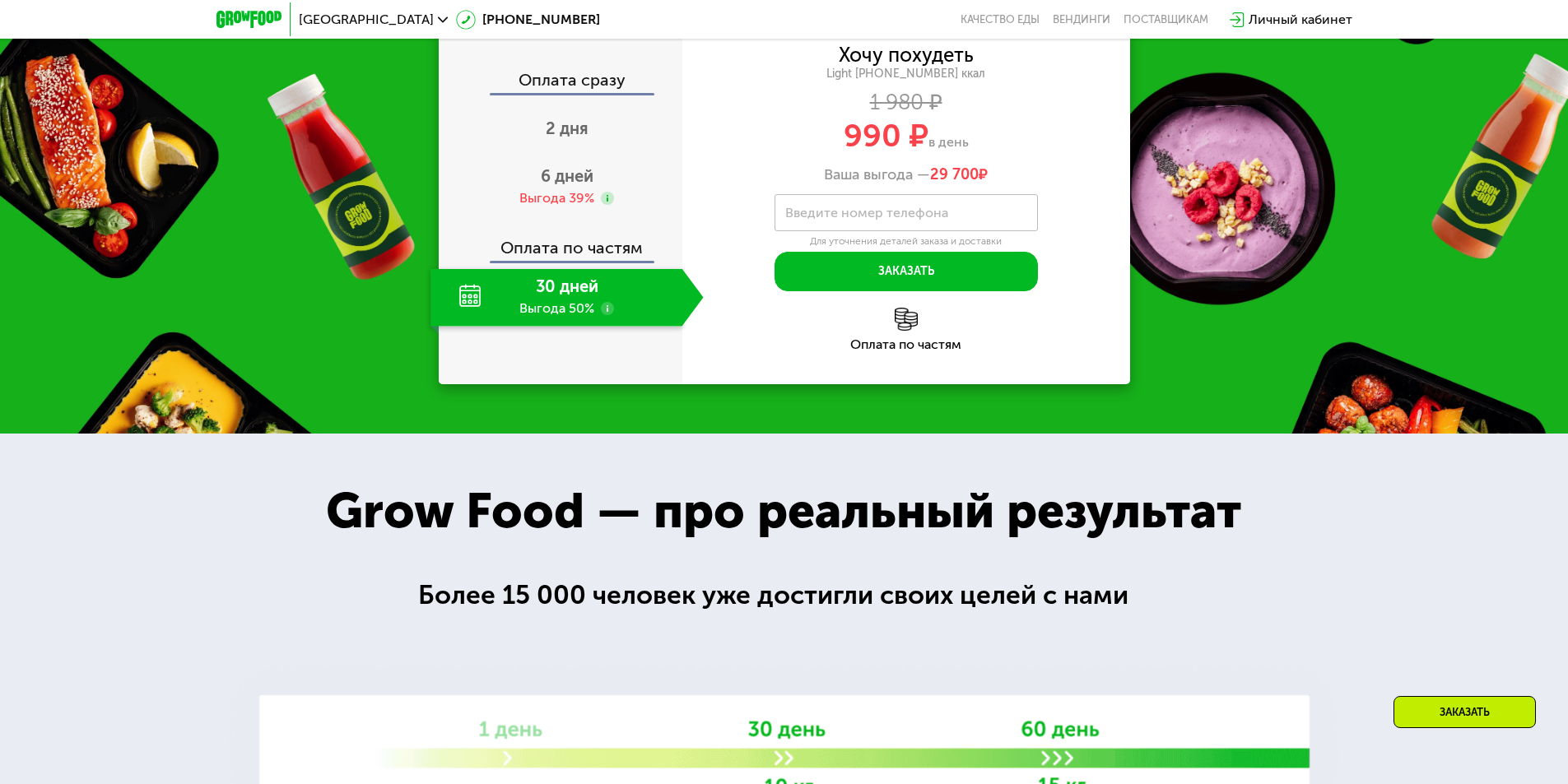
click at [546, 138] on span "2 дня" at bounding box center [567, 129] width 43 height 20
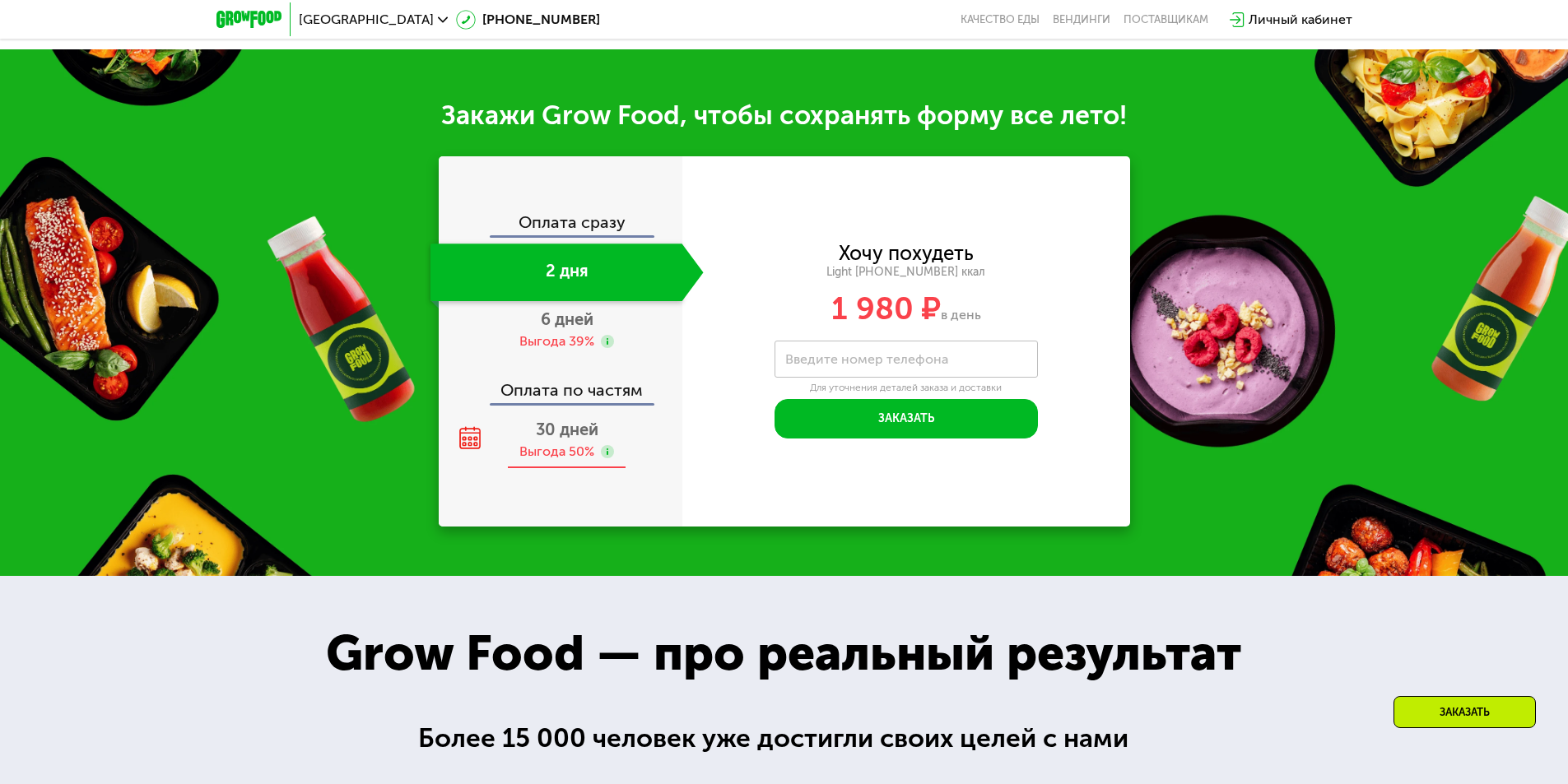
click at [557, 427] on span "30 дней" at bounding box center [567, 429] width 62 height 20
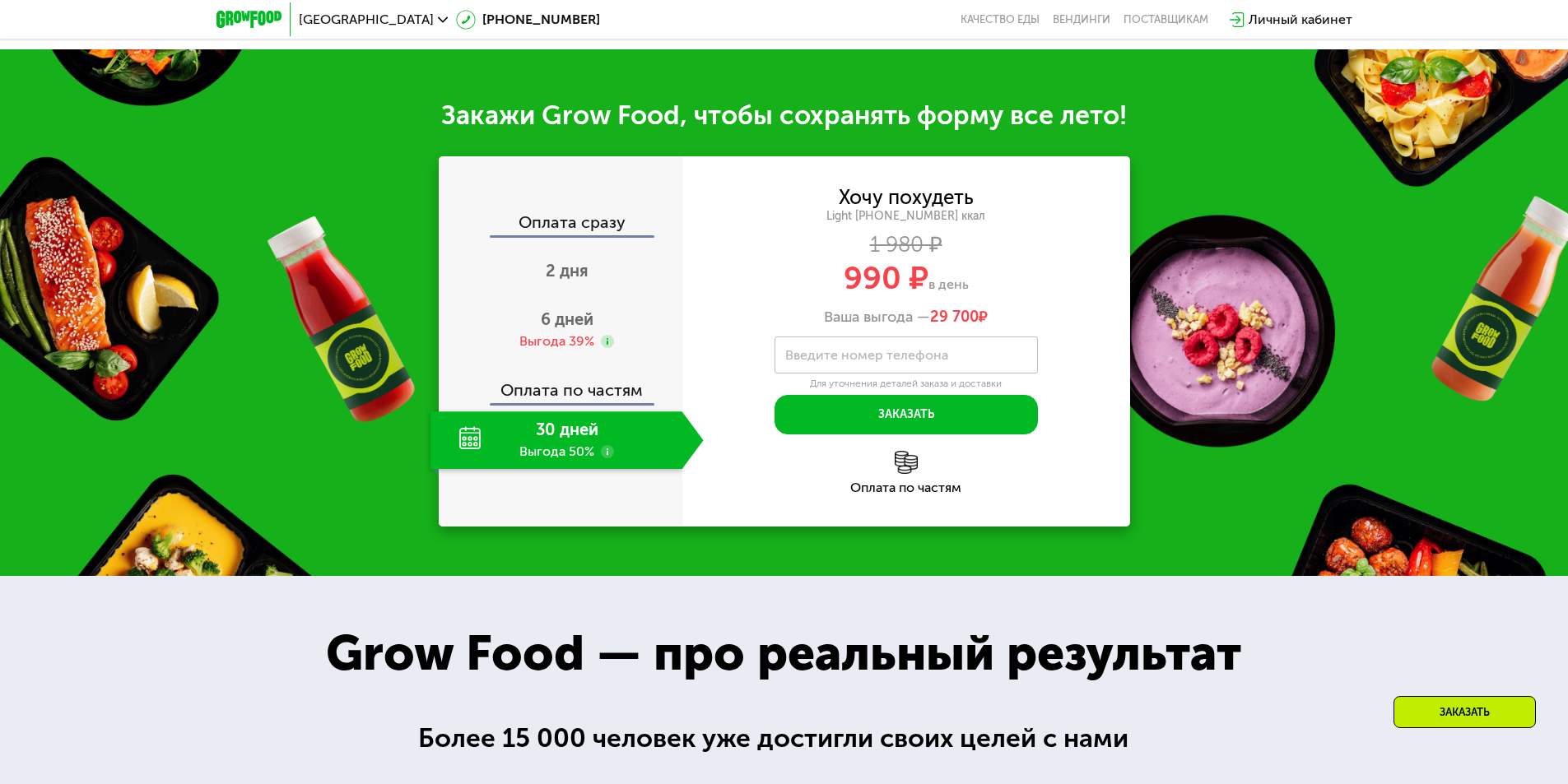
click at [606, 445] on use at bounding box center [606, 451] width 13 height 13
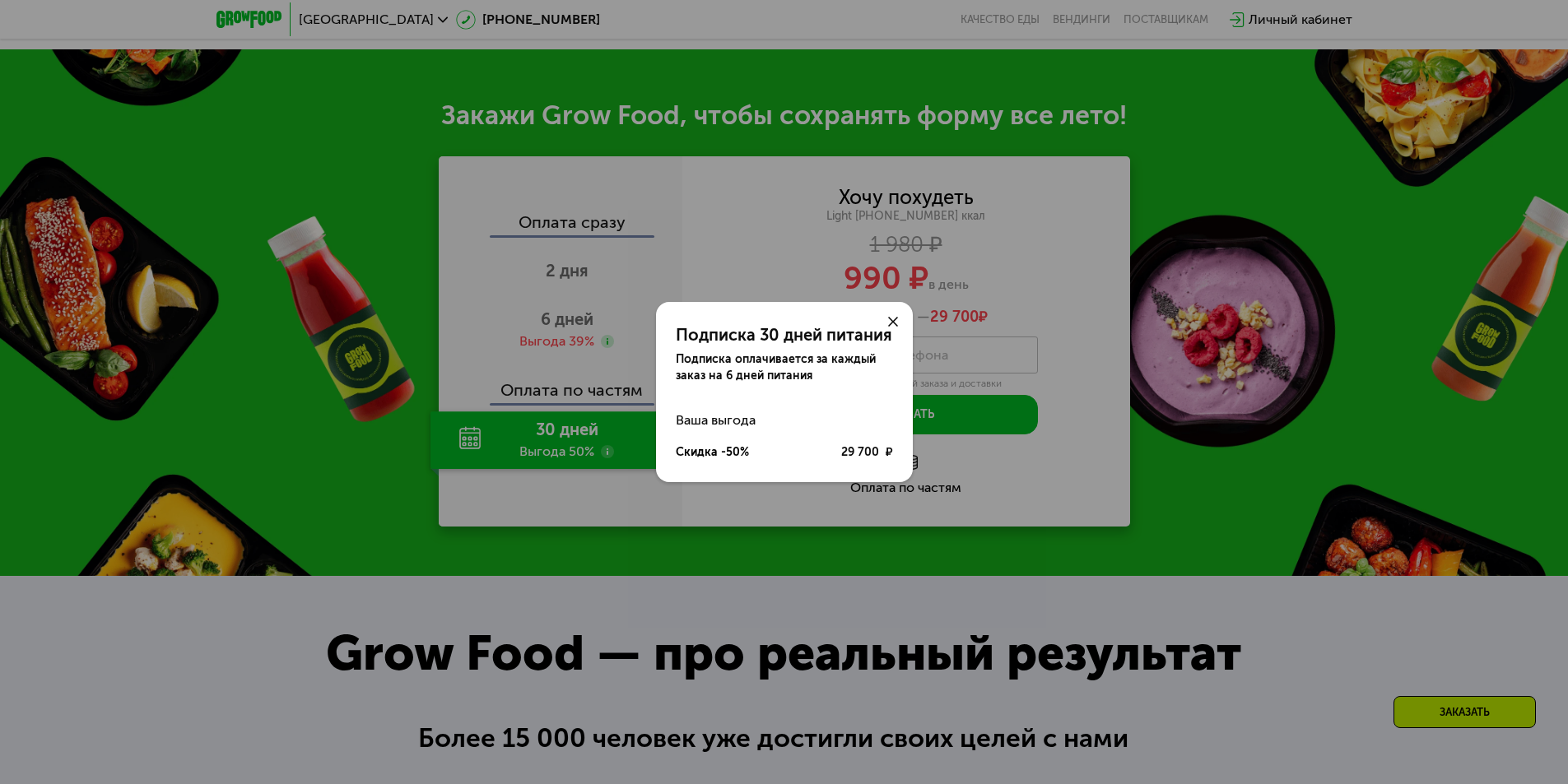
click at [897, 322] on icon at bounding box center [893, 321] width 10 height 10
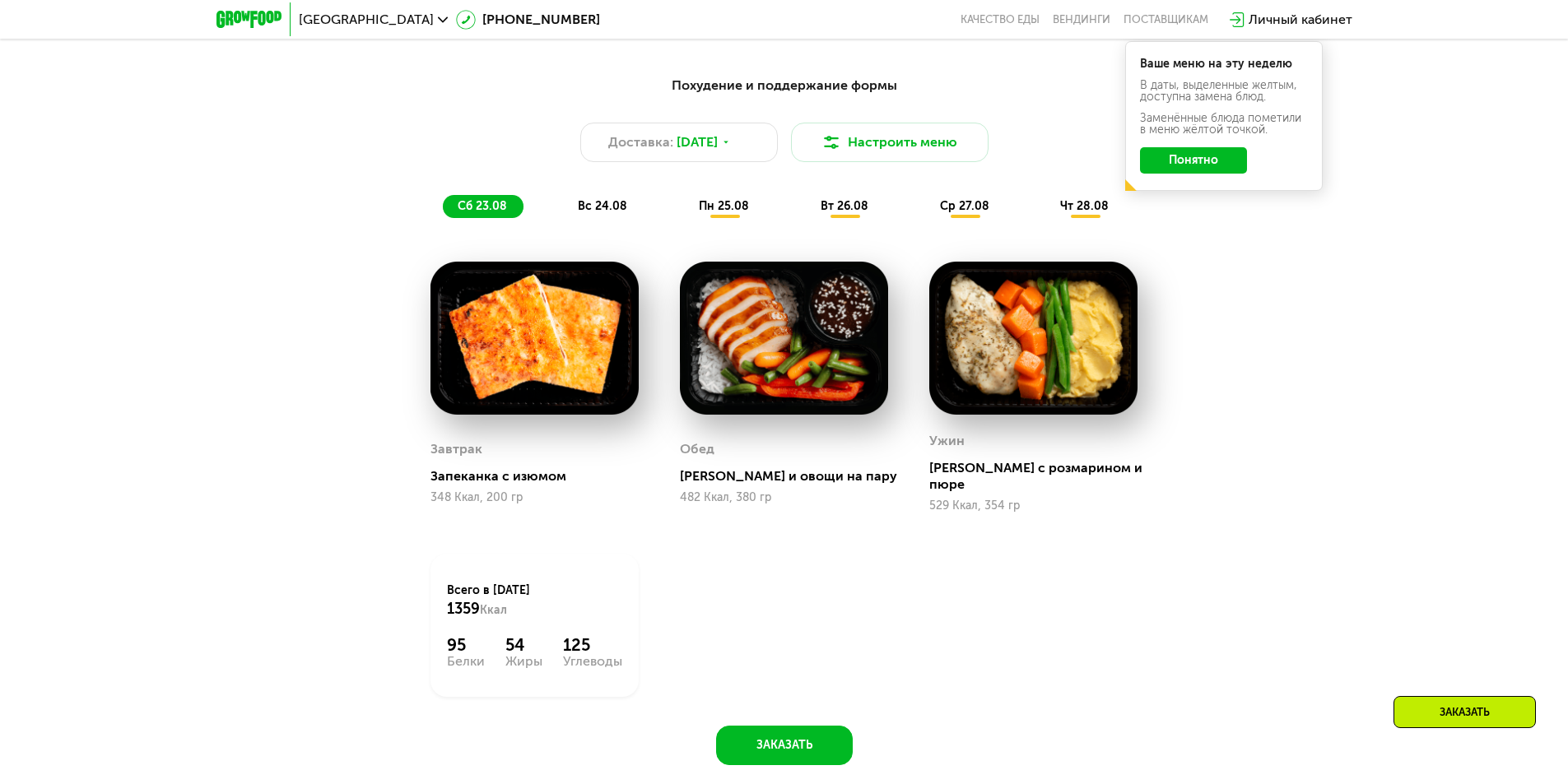
scroll to position [875, 0]
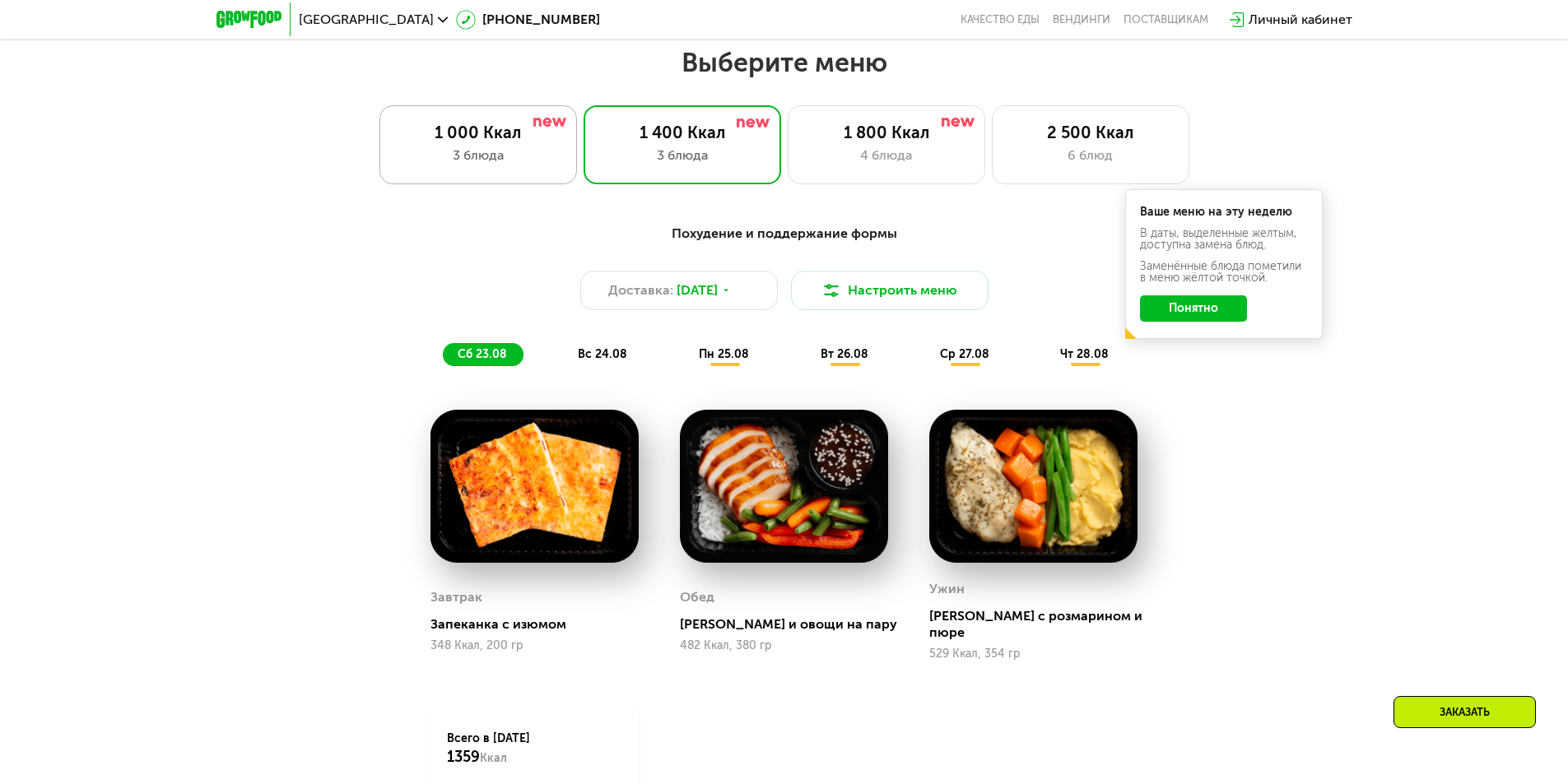
click at [476, 151] on div "3 блюда" at bounding box center [478, 155] width 163 height 20
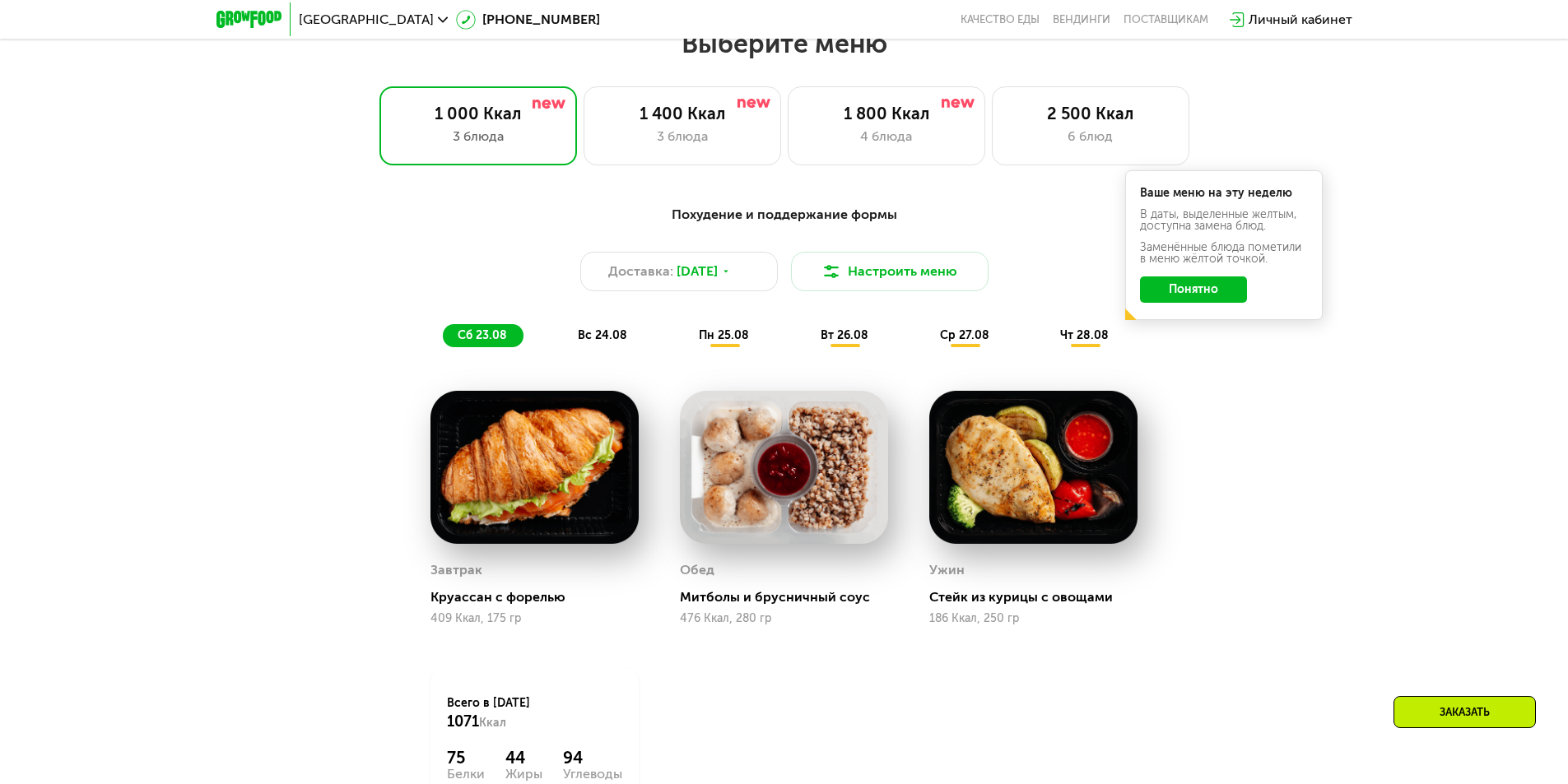
scroll to position [793, 0]
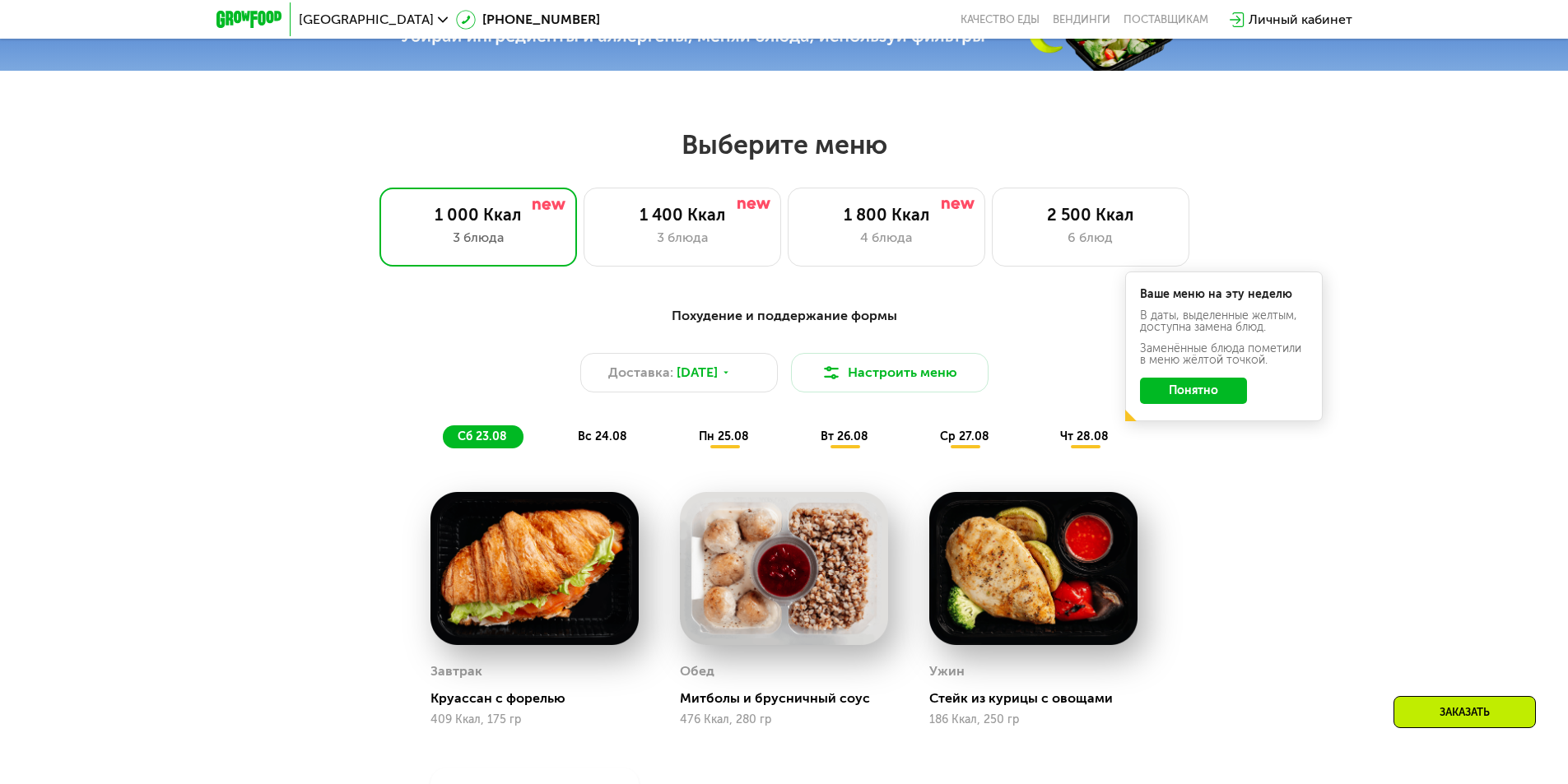
click at [610, 443] on span "вс 24.08" at bounding box center [602, 436] width 49 height 14
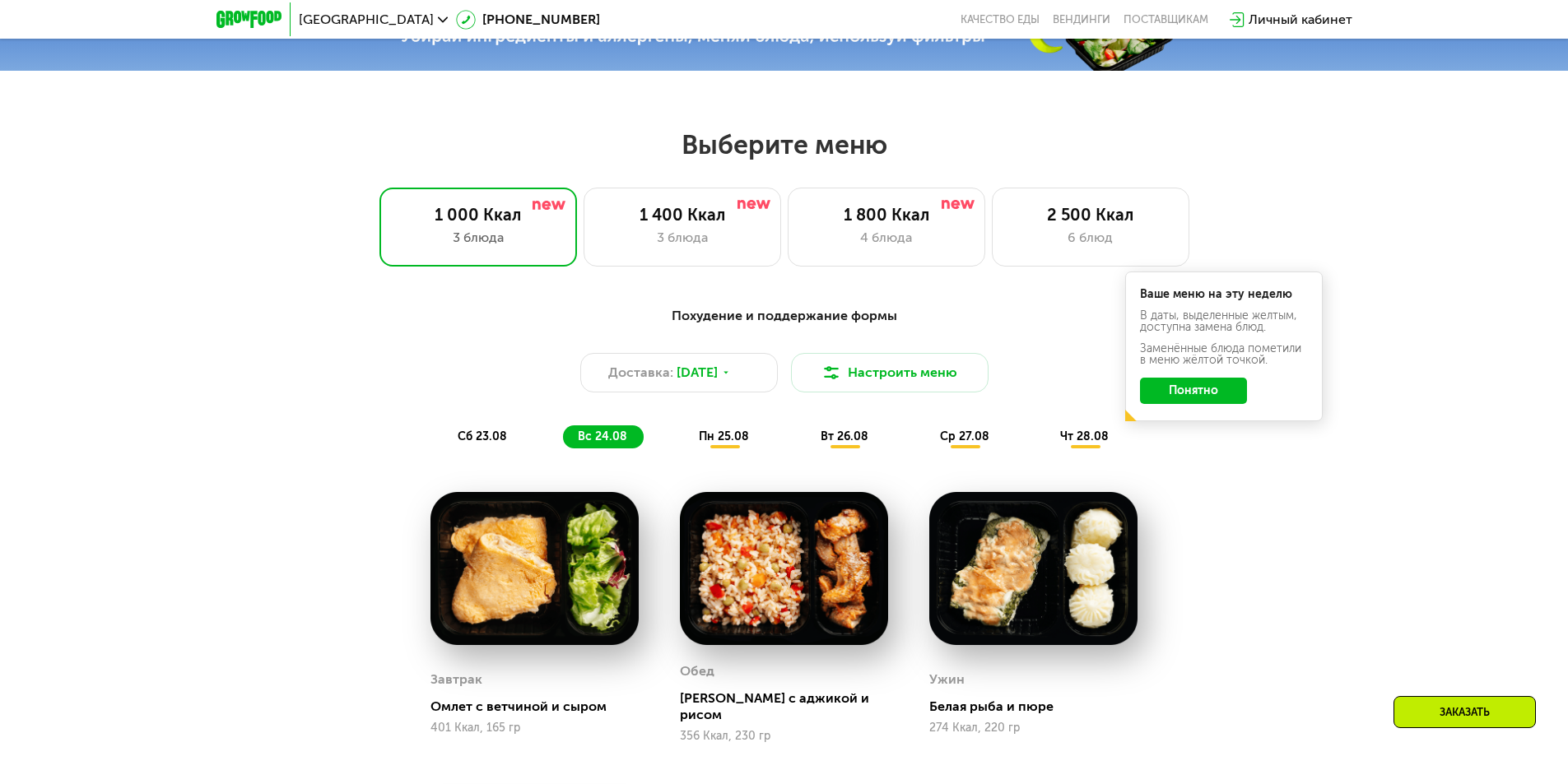
click at [714, 443] on span "пн 25.08" at bounding box center [723, 436] width 50 height 14
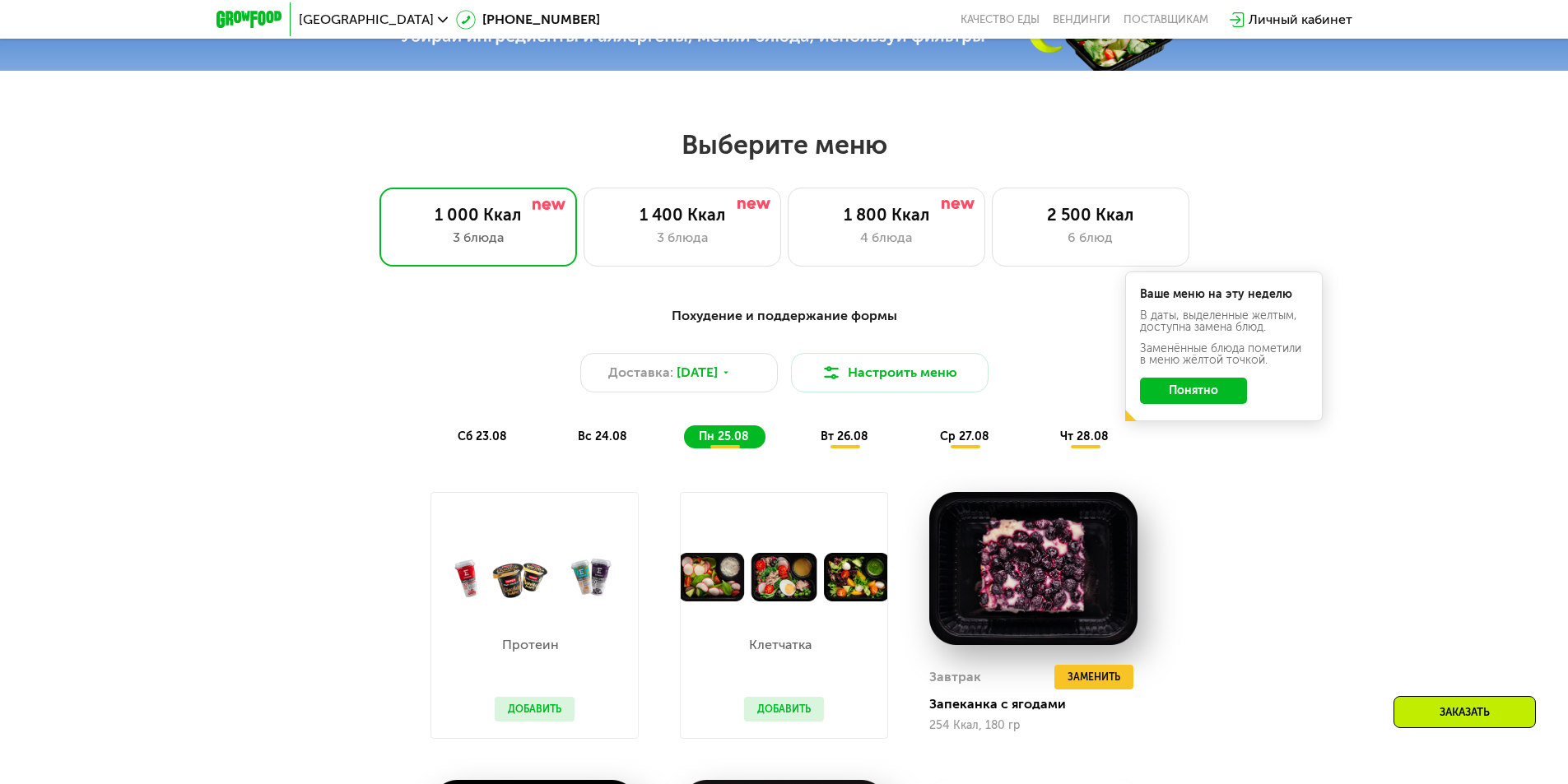
click at [925, 448] on div "вт 26.08" at bounding box center [966, 436] width 81 height 23
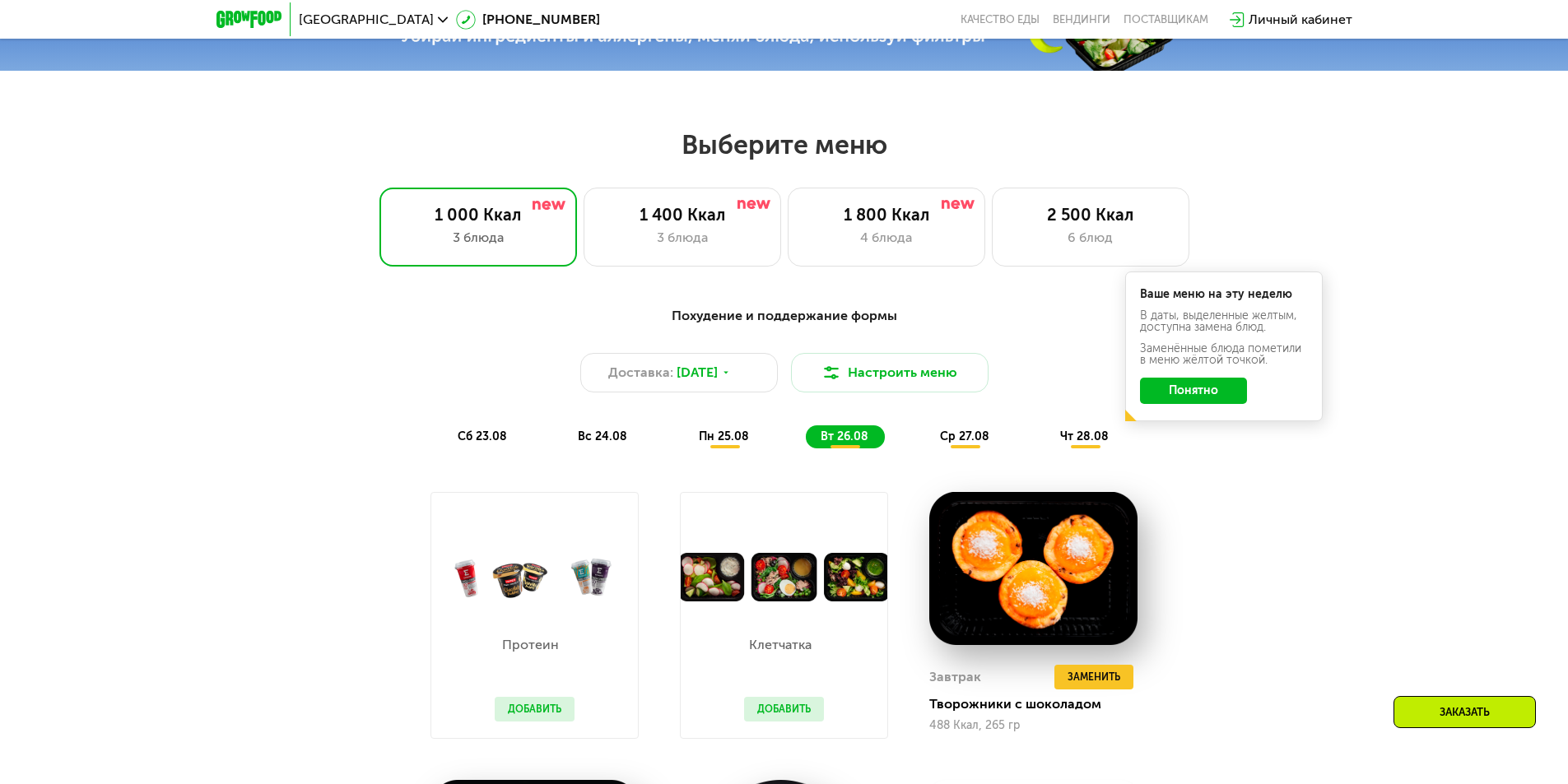
click at [968, 443] on span "ср 27.08" at bounding box center [965, 436] width 49 height 14
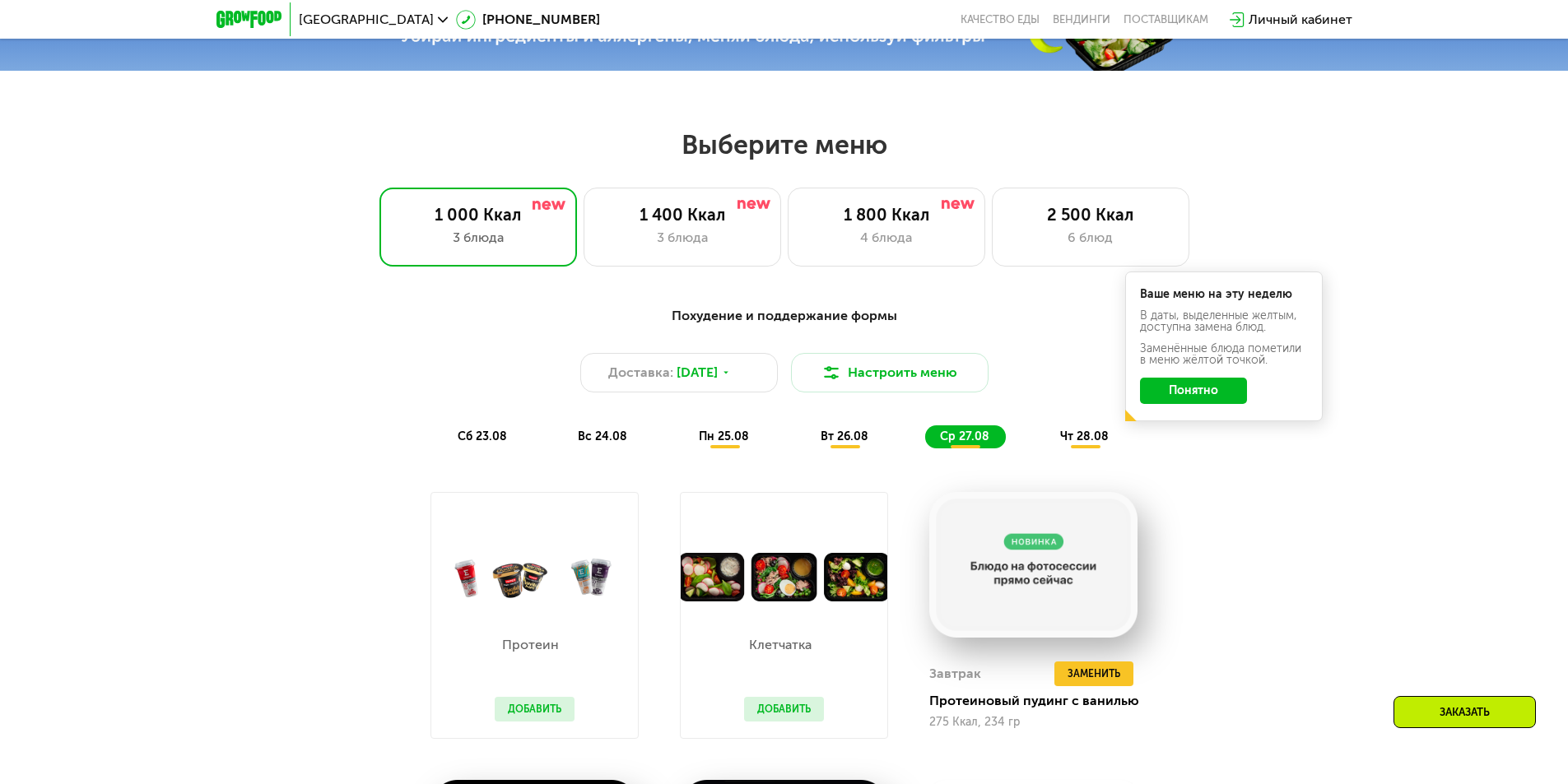
click at [1090, 448] on div "чт 28.08" at bounding box center [1084, 436] width 80 height 23
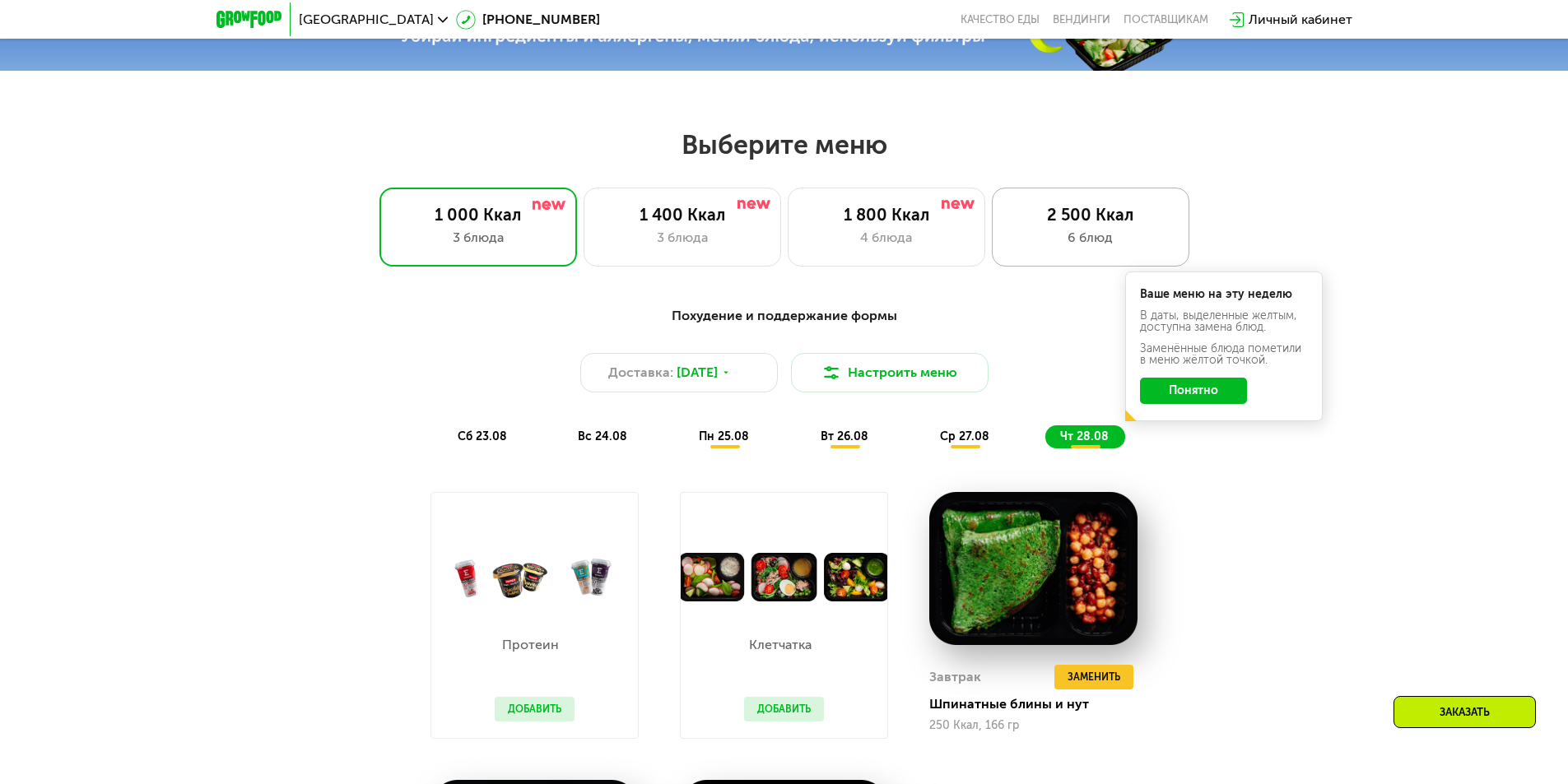
click at [1098, 246] on div "6 блюд" at bounding box center [1090, 237] width 163 height 20
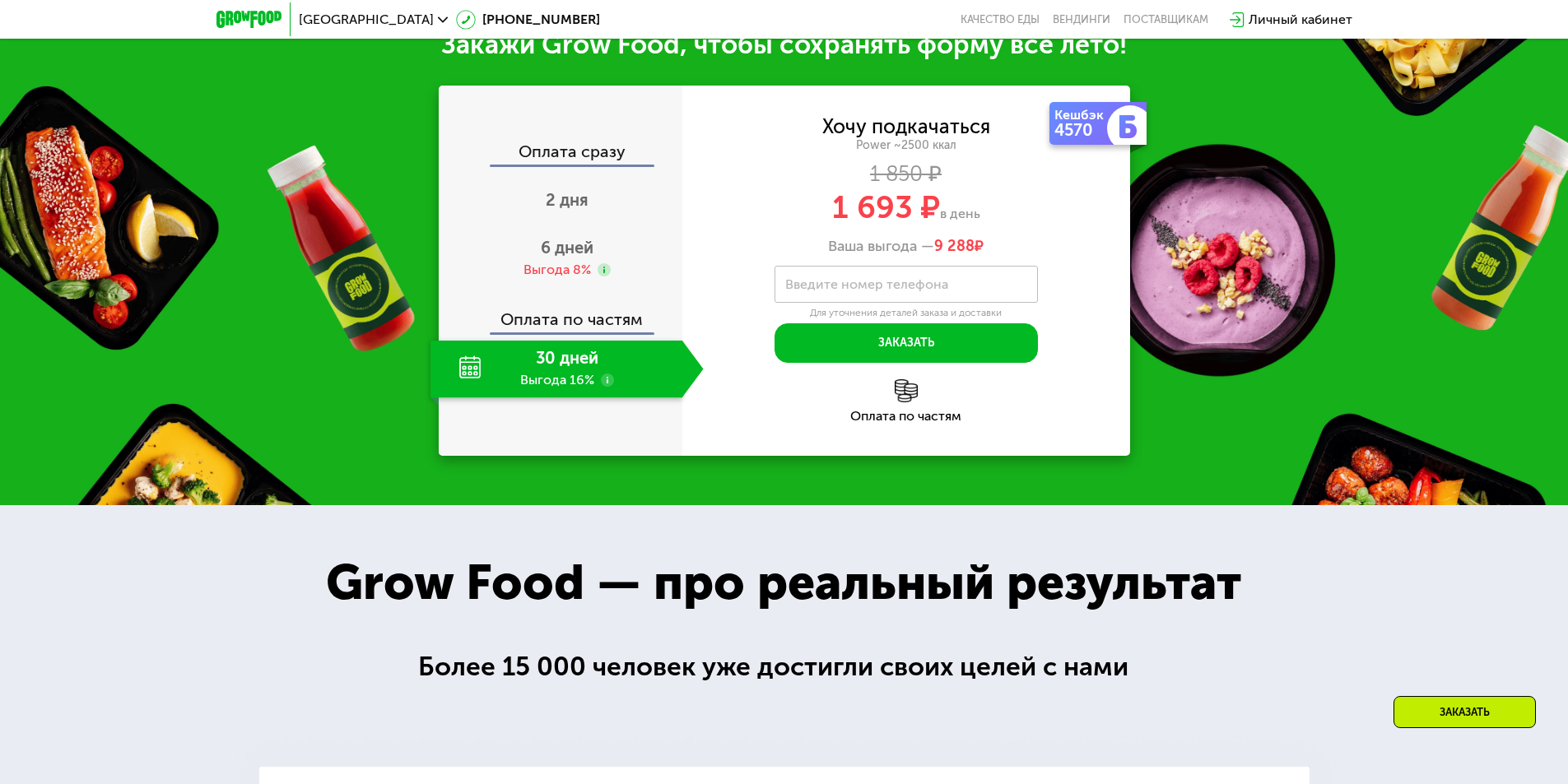
scroll to position [1862, 0]
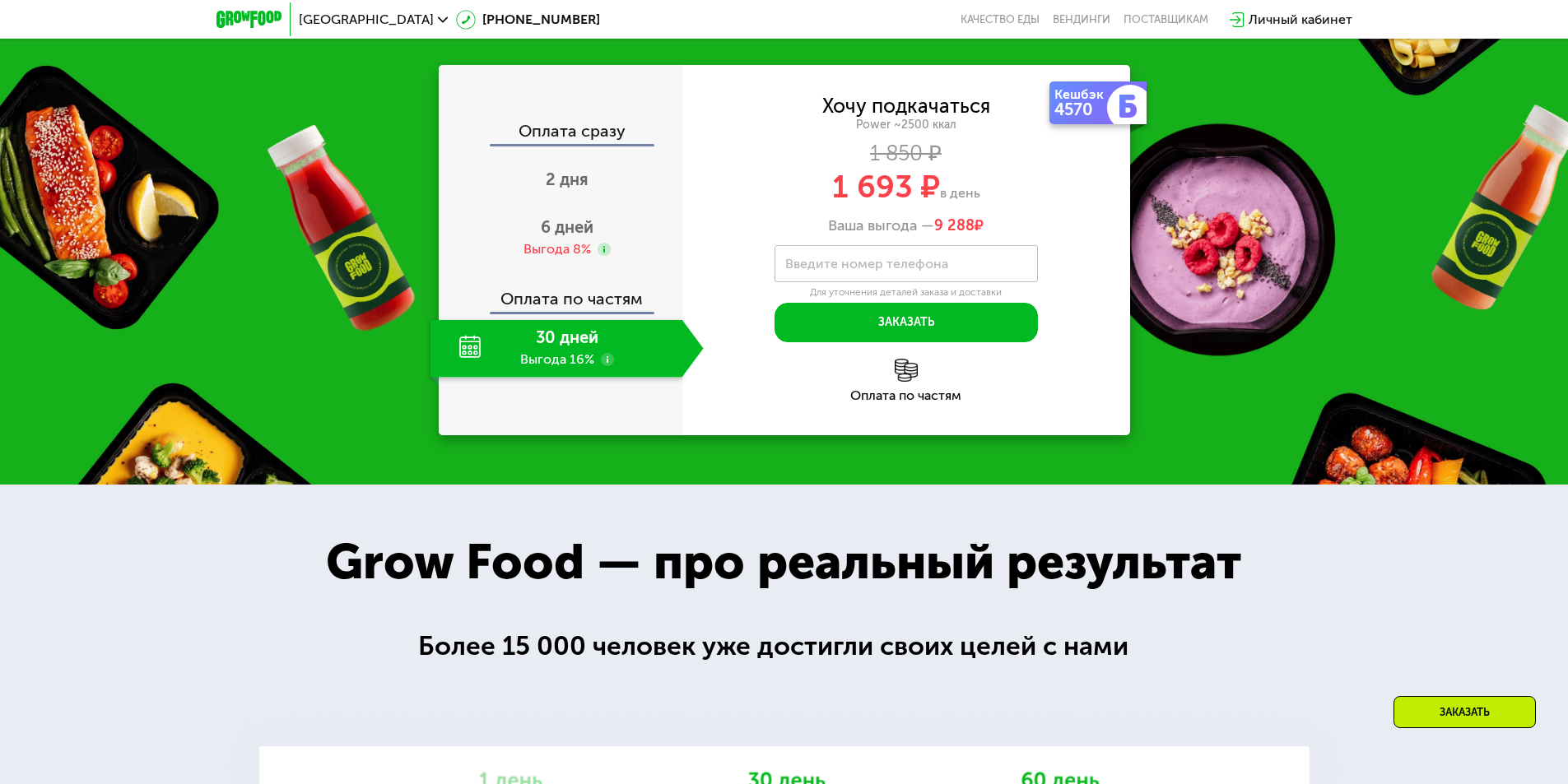
click at [607, 366] on use at bounding box center [606, 359] width 13 height 13
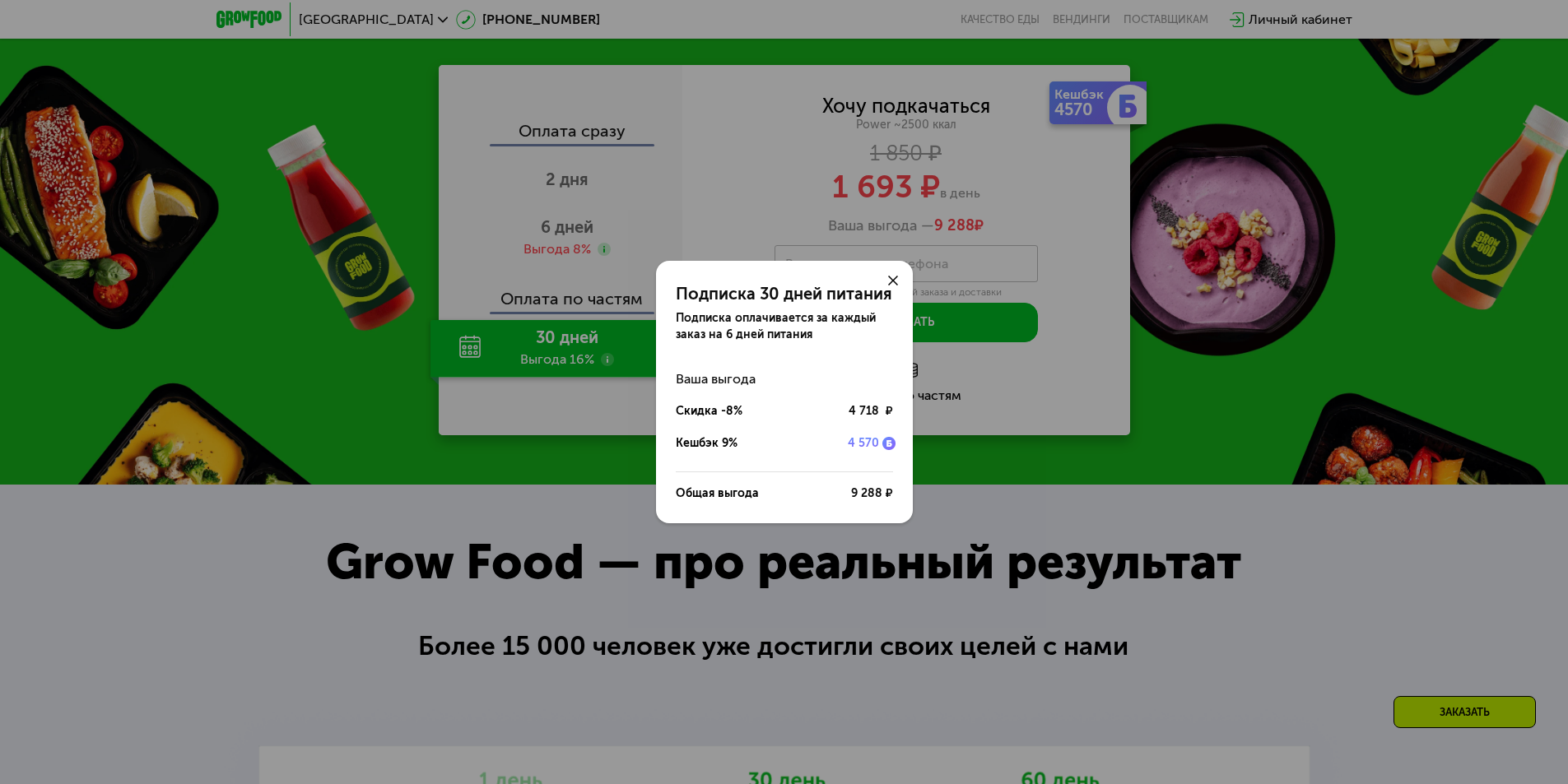
click at [895, 281] on icon at bounding box center [893, 281] width 10 height 10
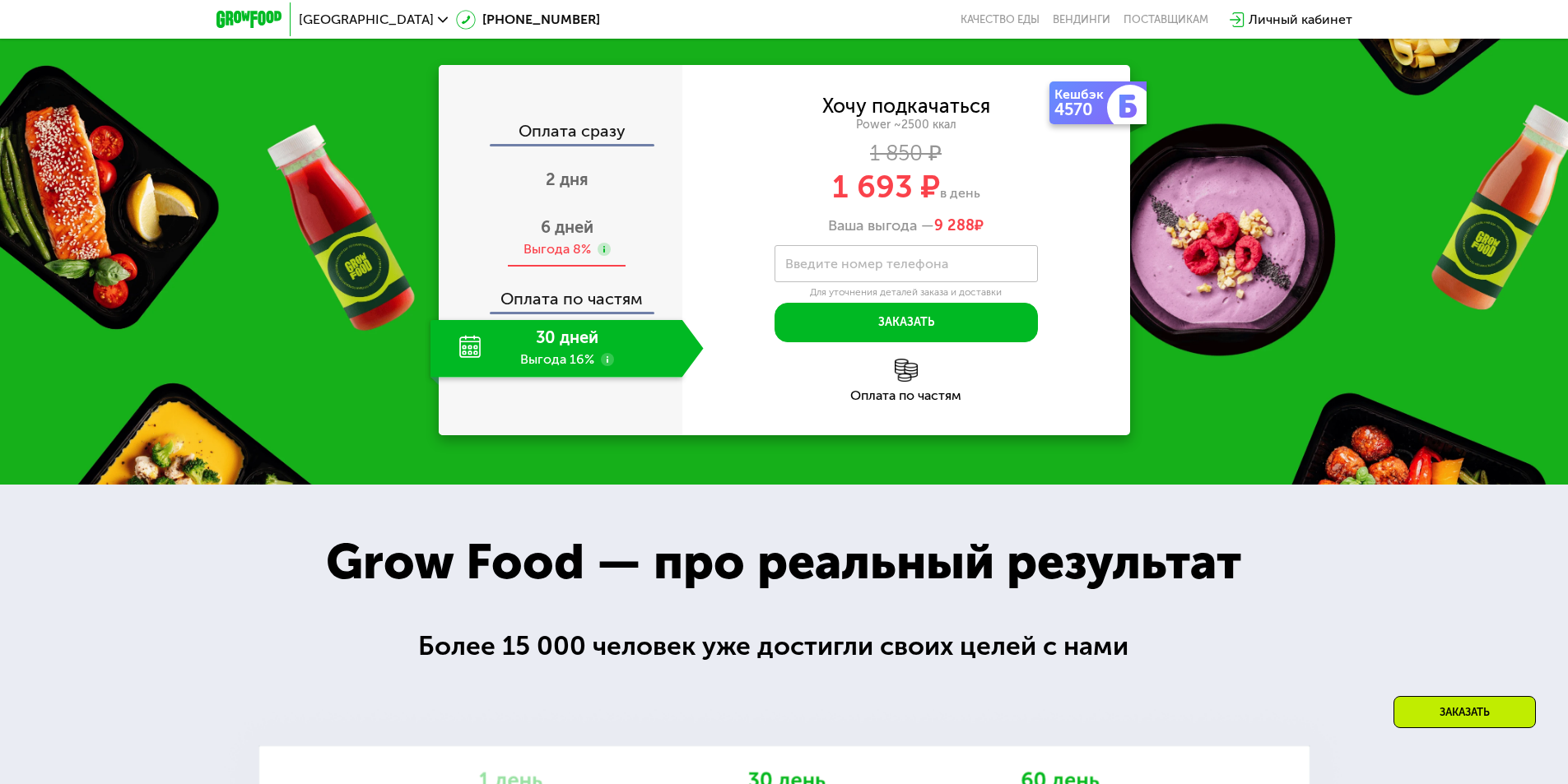
click at [559, 237] on span "6 дней" at bounding box center [567, 227] width 52 height 20
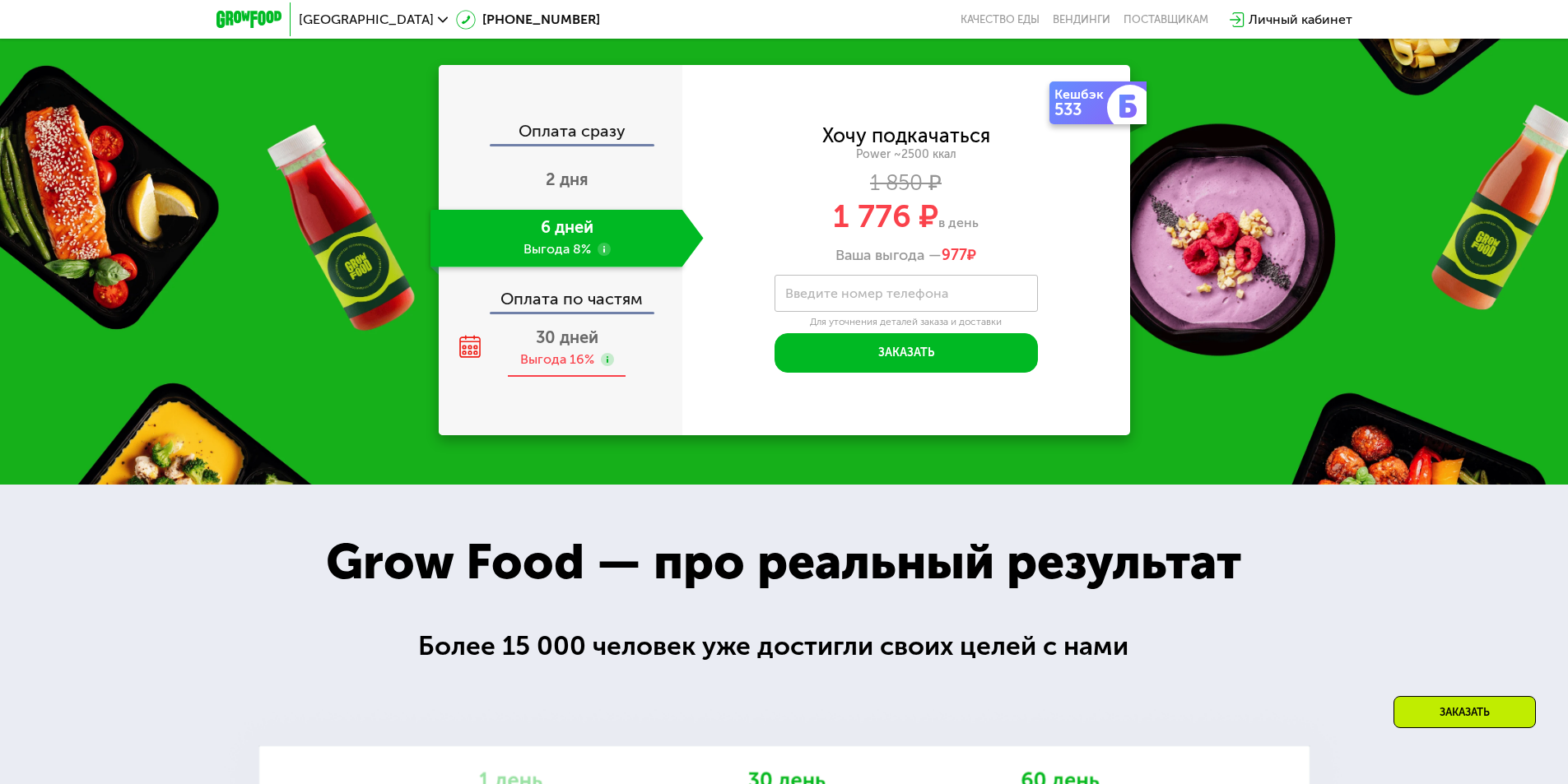
click at [552, 369] on div "Выгода 16%" at bounding box center [557, 359] width 74 height 18
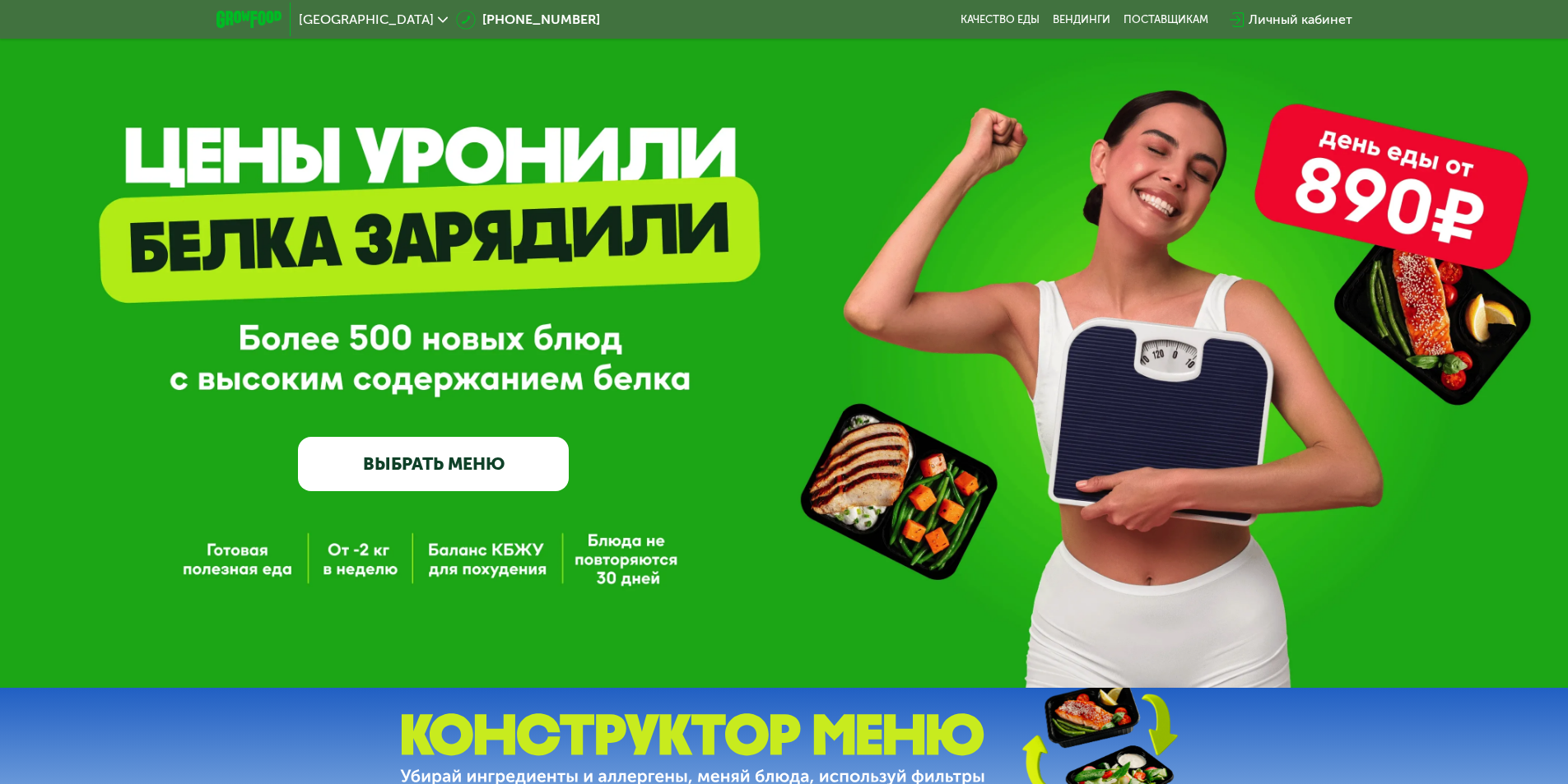
scroll to position [0, 0]
